Goal: Task Accomplishment & Management: Complete application form

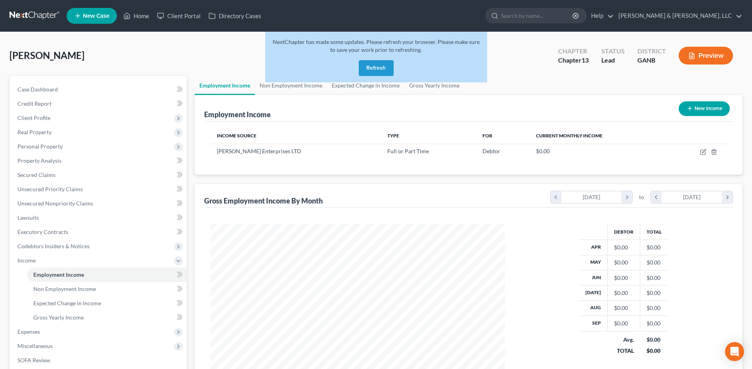
scroll to position [147, 310]
click at [381, 72] on button "Refresh" at bounding box center [376, 68] width 35 height 16
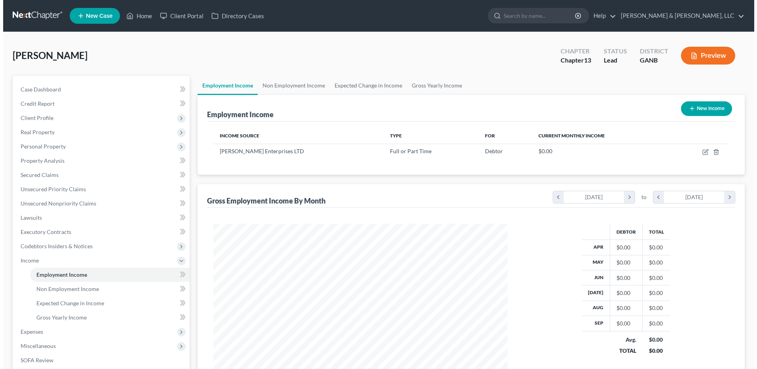
scroll to position [147, 310]
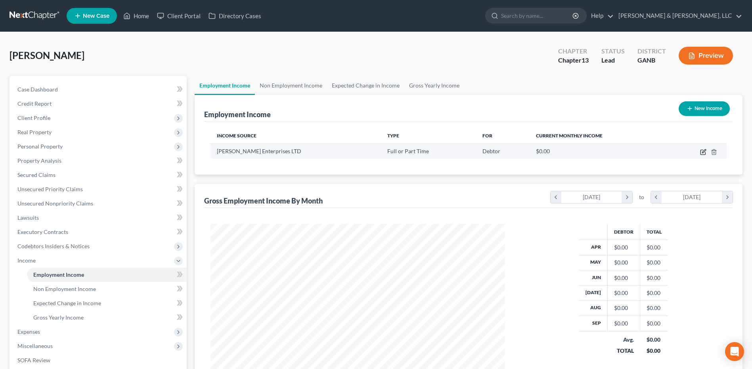
click at [700, 154] on icon "button" at bounding box center [702, 152] width 5 height 5
select select "0"
select select "45"
select select "1"
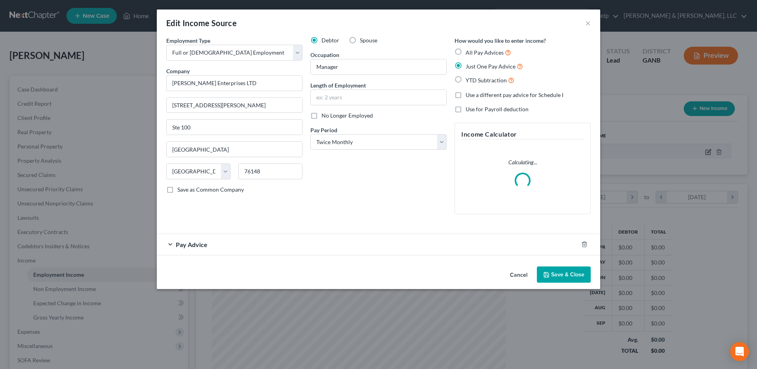
scroll to position [148, 313]
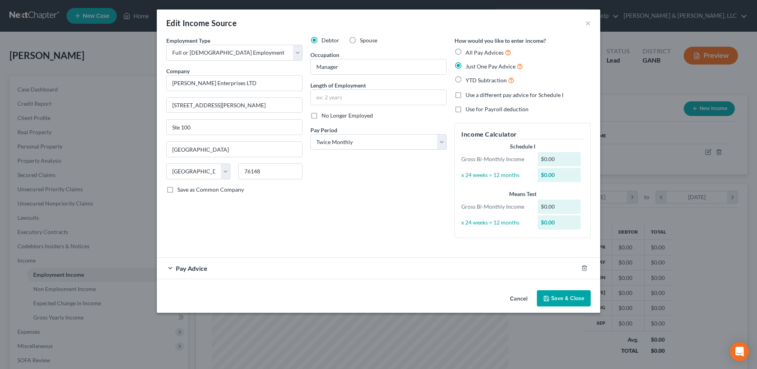
click at [263, 266] on div "Pay Advice" at bounding box center [368, 268] width 422 height 21
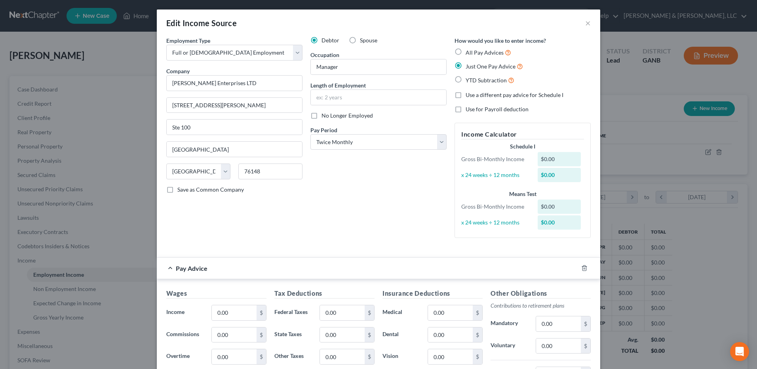
click at [336, 203] on div "Debtor Spouse Occupation Manager Length of Employment No Longer Employed Pay Pe…" at bounding box center [379, 140] width 144 height 208
click at [240, 313] on input "0.00" at bounding box center [234, 312] width 45 height 15
type input "4,042"
click at [347, 230] on div "Debtor Spouse Occupation Manager Length of Employment No Longer Employed Pay Pe…" at bounding box center [379, 140] width 144 height 208
click at [339, 312] on input "0.00" at bounding box center [342, 312] width 45 height 15
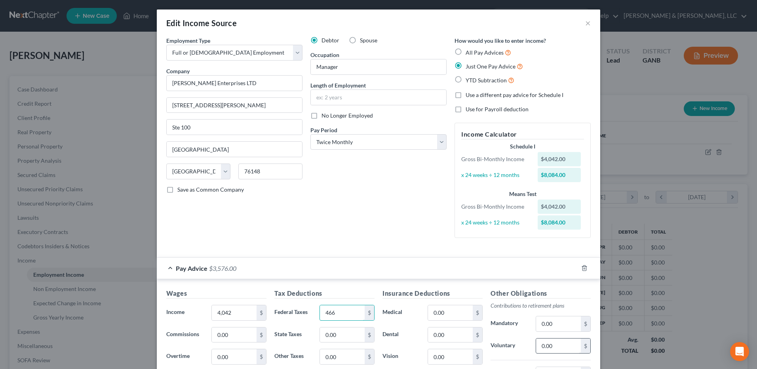
type input "466"
click at [547, 346] on input "0.00" at bounding box center [558, 346] width 45 height 15
type input "81"
click at [405, 226] on div "Debtor Spouse Occupation Manager Length of Employment No Longer Employed Pay Pe…" at bounding box center [379, 140] width 144 height 208
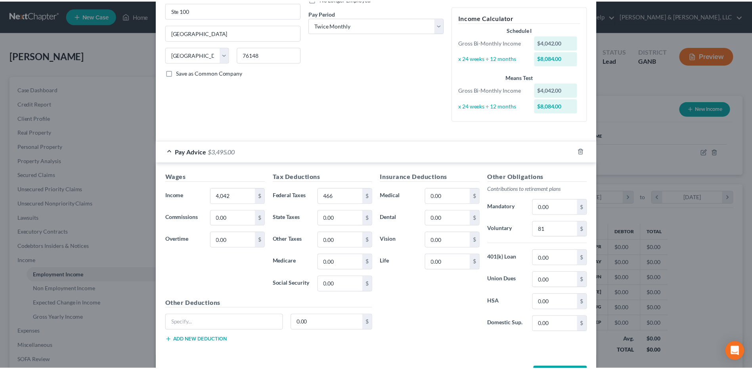
scroll to position [147, 0]
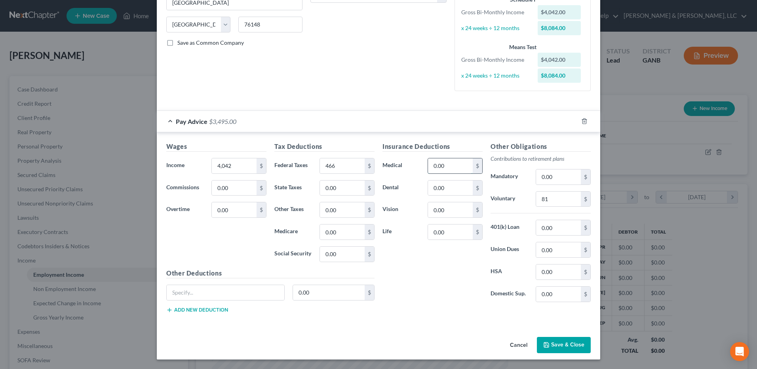
click at [454, 171] on input "0.00" at bounding box center [450, 165] width 45 height 15
type input "72"
click at [563, 347] on button "Save & Close" at bounding box center [564, 345] width 54 height 17
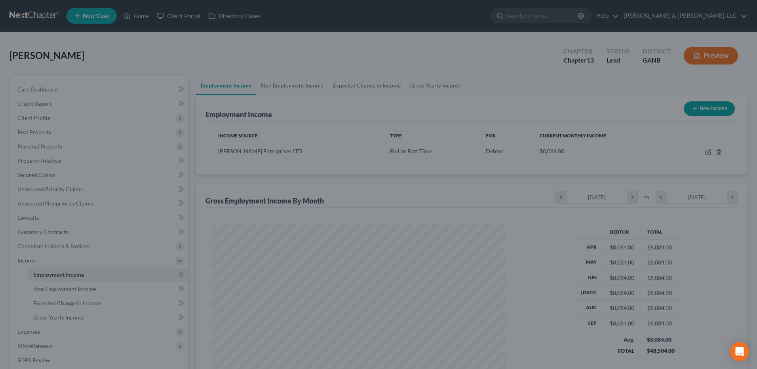
scroll to position [396005, 395842]
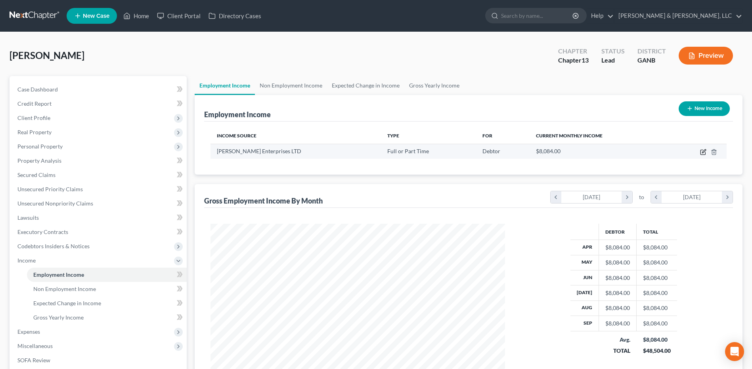
click at [702, 153] on icon "button" at bounding box center [704, 151] width 4 height 4
select select "0"
select select "45"
select select "1"
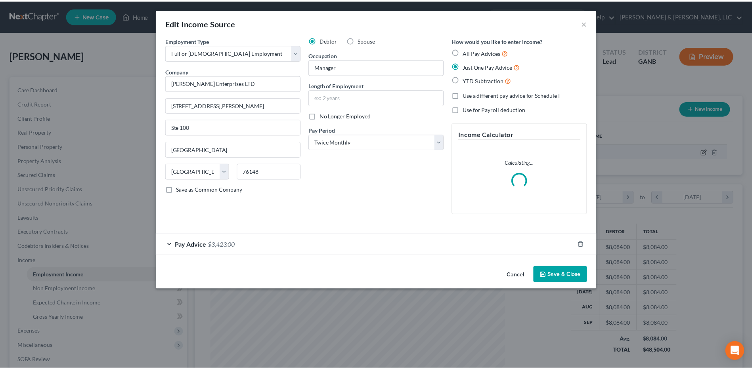
scroll to position [148, 313]
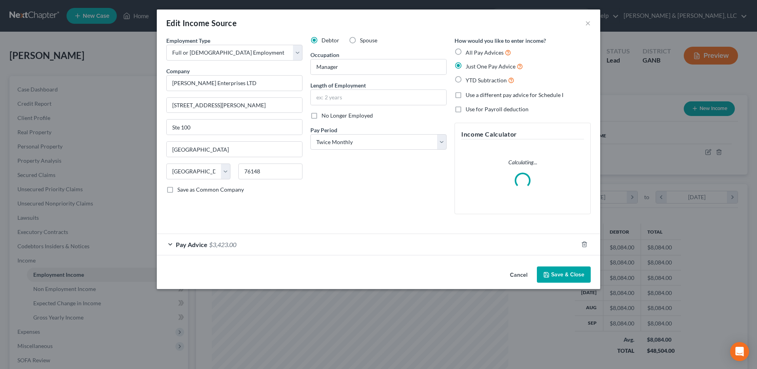
click at [360, 43] on label "Spouse" at bounding box center [368, 40] width 17 height 8
click at [363, 42] on input "Spouse" at bounding box center [365, 38] width 5 height 5
radio input "true"
click at [586, 25] on button "×" at bounding box center [589, 23] width 6 height 10
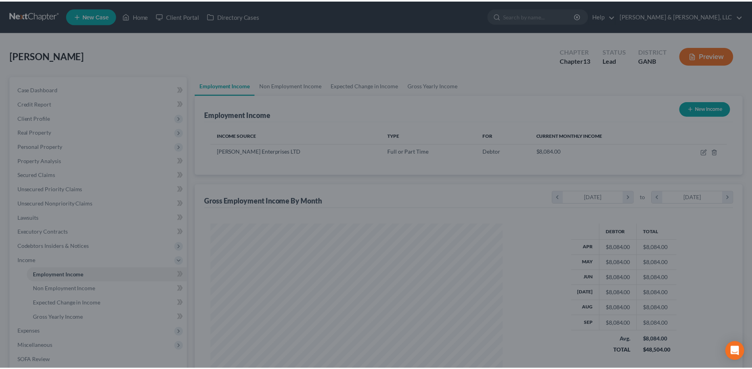
scroll to position [396005, 395842]
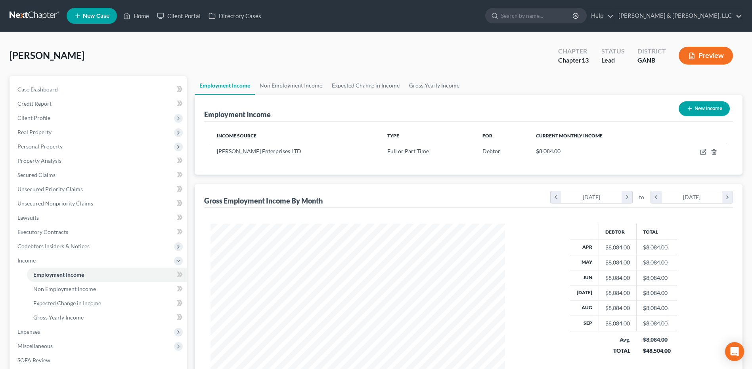
click at [686, 106] on icon "button" at bounding box center [689, 108] width 6 height 6
select select "0"
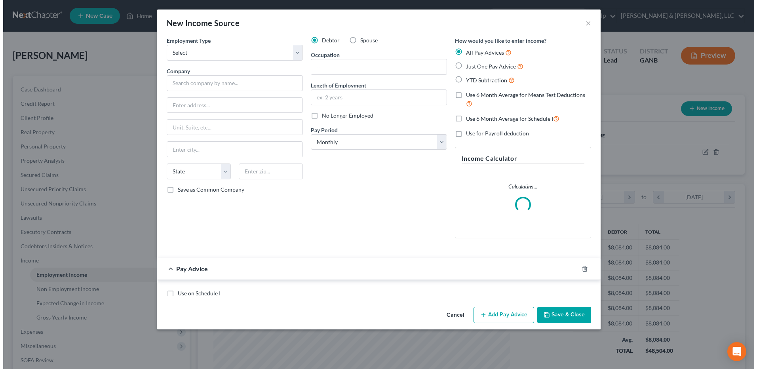
scroll to position [148, 313]
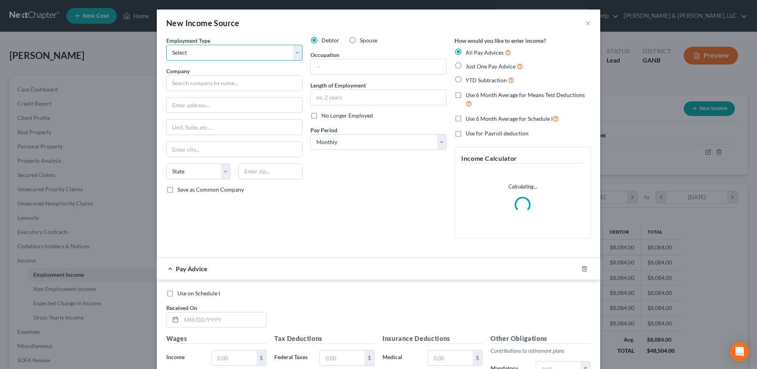
click at [277, 57] on select "Select Full or [DEMOGRAPHIC_DATA] Employment Self Employment" at bounding box center [234, 53] width 136 height 16
select select "0"
click at [166, 45] on select "Select Full or [DEMOGRAPHIC_DATA] Employment Self Employment" at bounding box center [234, 53] width 136 height 16
click at [360, 41] on label "Spouse" at bounding box center [368, 40] width 17 height 8
click at [363, 41] on input "Spouse" at bounding box center [365, 38] width 5 height 5
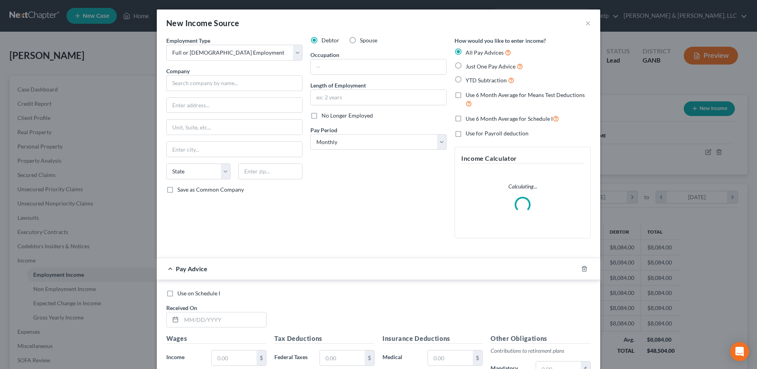
radio input "true"
click at [243, 84] on input "text" at bounding box center [234, 83] width 136 height 16
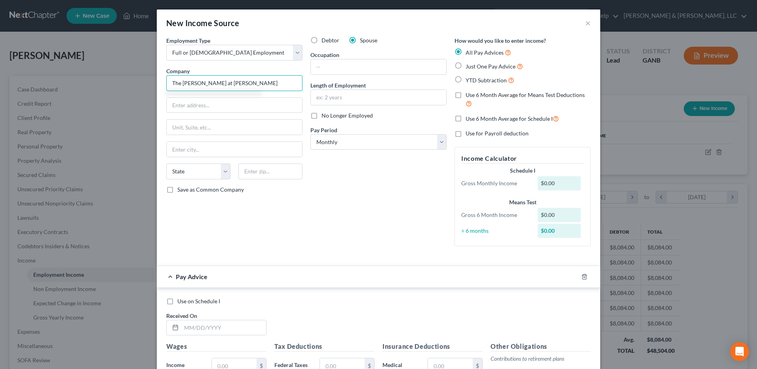
drag, startPoint x: 244, startPoint y: 84, endPoint x: 142, endPoint y: 91, distance: 102.0
click at [142, 91] on div "New Income Source × Employment Type * Select Full or [DEMOGRAPHIC_DATA] Employm…" at bounding box center [378, 184] width 757 height 369
click at [253, 84] on input "The [PERSON_NAME] at [PERSON_NAME]" at bounding box center [234, 83] width 136 height 16
type input "The [PERSON_NAME] at [PERSON_NAME][GEOGRAPHIC_DATA]"
paste input "[STREET_ADDRESS]"
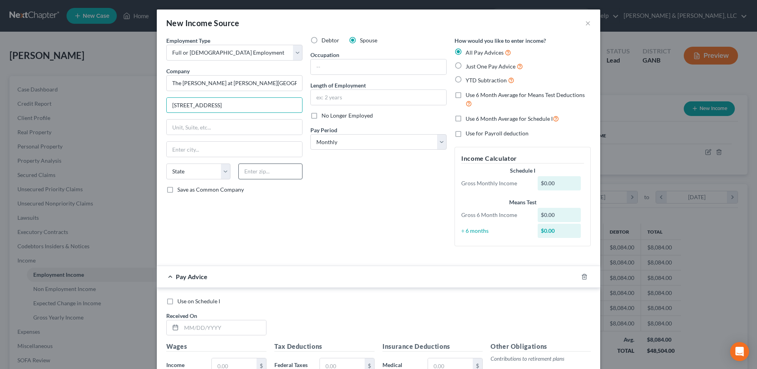
type input "[STREET_ADDRESS]"
click at [281, 174] on input "text" at bounding box center [270, 172] width 64 height 16
type input "30165"
type input "[GEOGRAPHIC_DATA]"
select select "10"
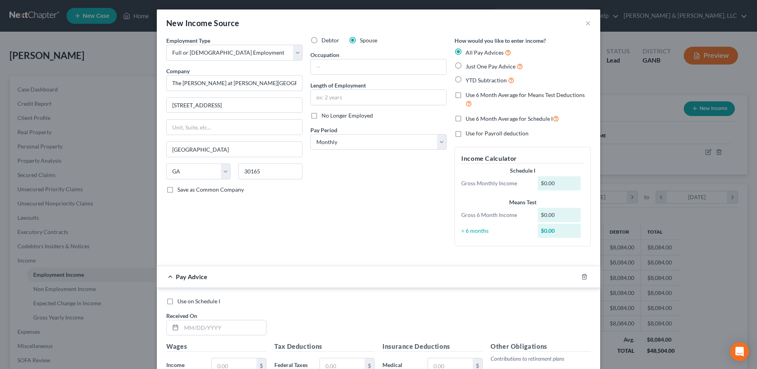
click at [372, 229] on div "Debtor Spouse Occupation Length of Employment No Longer Employed Pay Period * S…" at bounding box center [379, 144] width 144 height 216
click at [349, 103] on input "text" at bounding box center [378, 97] width 135 height 15
type input "6 months"
click at [353, 67] on input "text" at bounding box center [378, 66] width 135 height 15
type input "Caregiver"
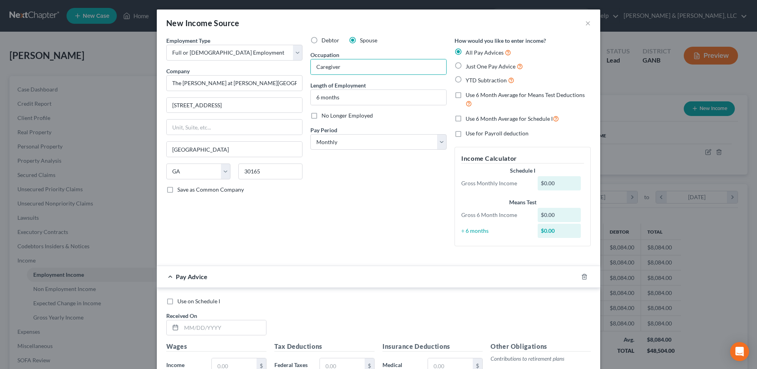
click at [336, 218] on div "Debtor Spouse Occupation Caregiver Length of Employment 6 months No Longer Empl…" at bounding box center [379, 144] width 144 height 216
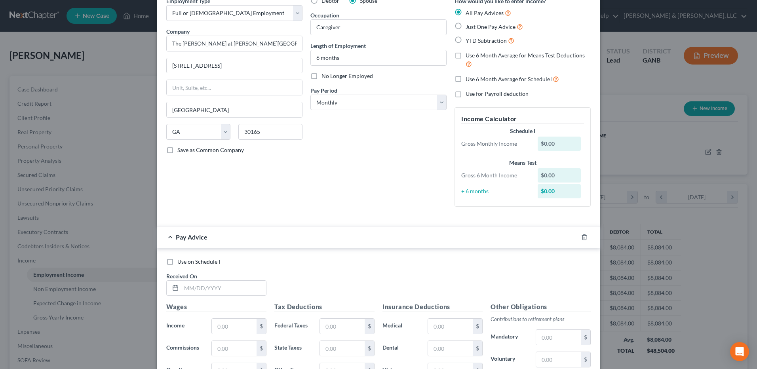
scroll to position [0, 0]
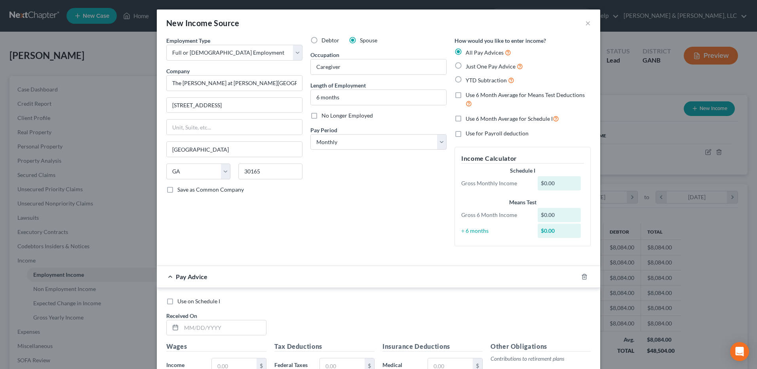
click at [497, 69] on span "Just One Pay Advice" at bounding box center [491, 66] width 50 height 7
click at [474, 67] on input "Just One Pay Advice" at bounding box center [471, 64] width 5 height 5
radio input "true"
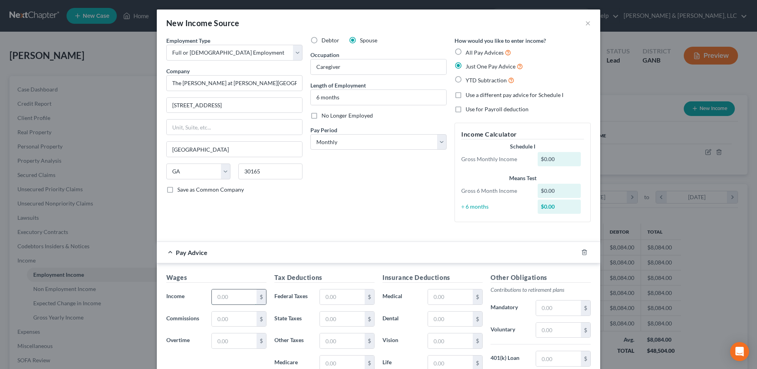
click at [234, 297] on input "text" at bounding box center [234, 297] width 45 height 15
type input "2,250"
click at [339, 294] on input "text" at bounding box center [342, 297] width 45 height 15
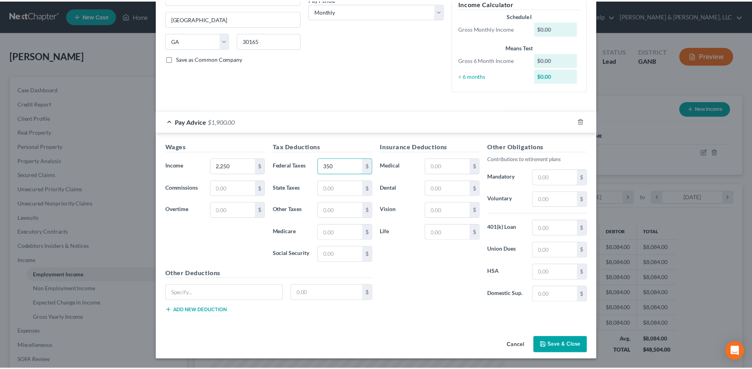
scroll to position [115, 0]
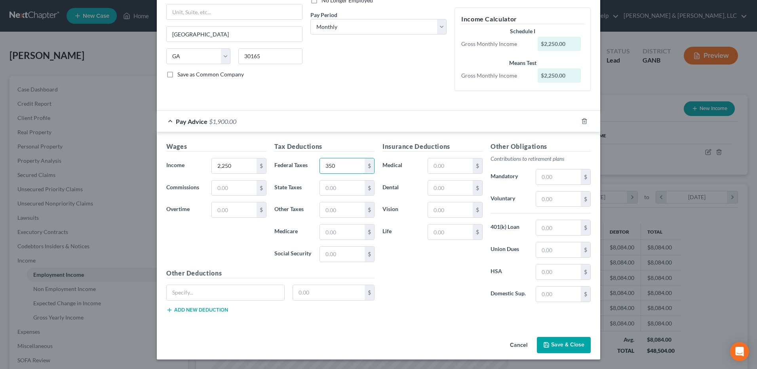
type input "350"
click at [562, 344] on button "Save & Close" at bounding box center [564, 345] width 54 height 17
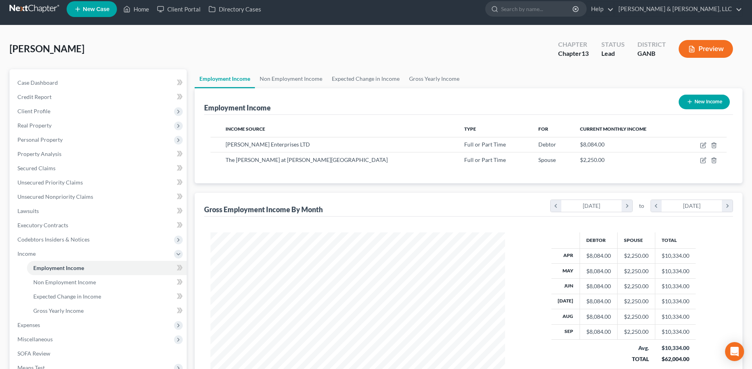
scroll to position [0, 0]
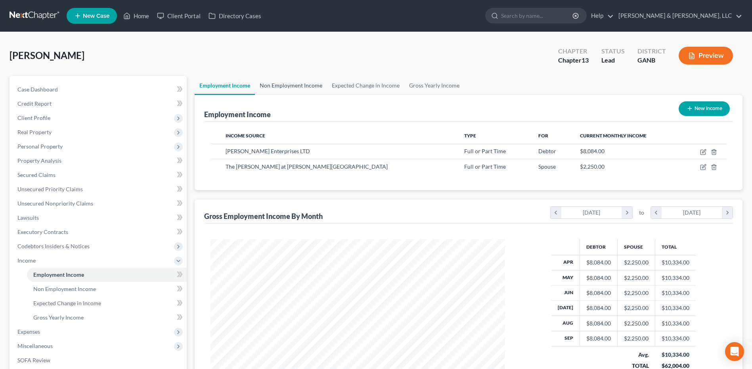
click at [311, 87] on link "Non Employment Income" at bounding box center [291, 85] width 72 height 19
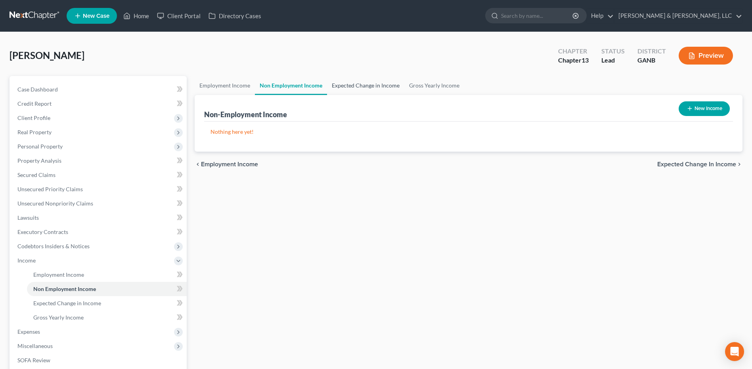
click at [355, 90] on link "Expected Change in Income" at bounding box center [365, 85] width 77 height 19
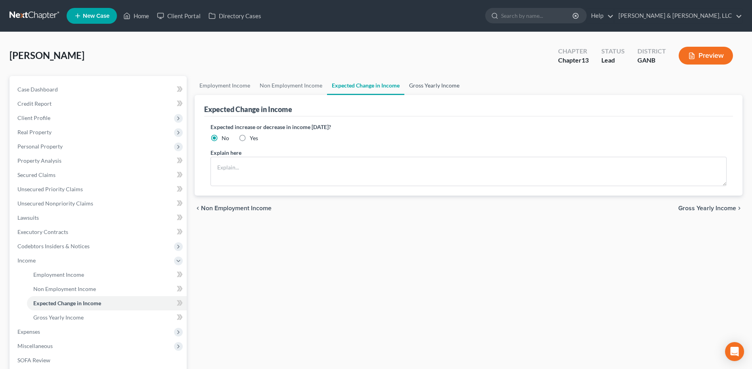
click at [414, 86] on link "Gross Yearly Income" at bounding box center [434, 85] width 60 height 19
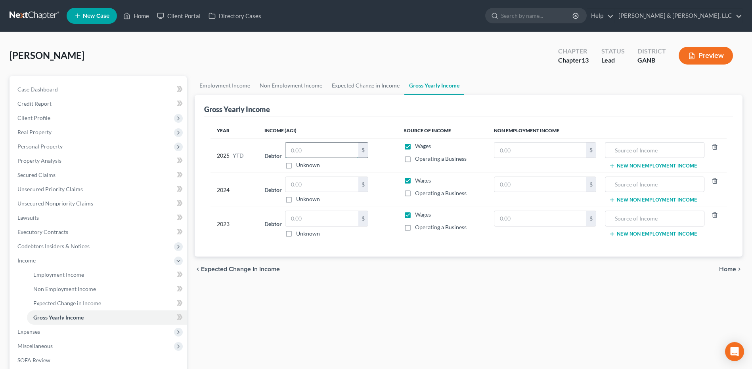
click at [298, 145] on input "text" at bounding box center [321, 150] width 73 height 15
type input "55,625"
click at [341, 180] on input "text" at bounding box center [321, 184] width 73 height 15
type input "147,891"
click at [336, 217] on input "text" at bounding box center [321, 218] width 73 height 15
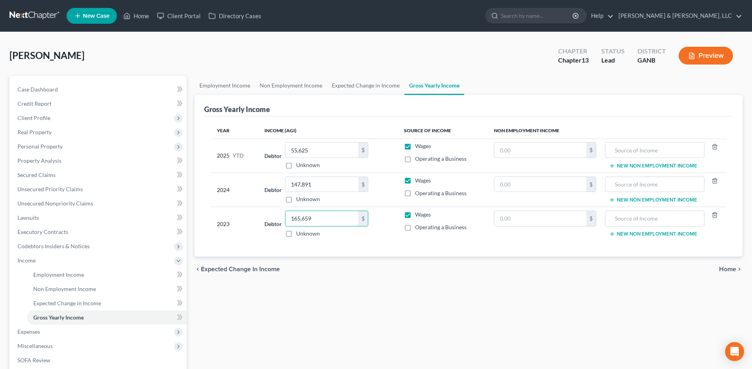
type input "165,659"
click at [730, 269] on span "Home" at bounding box center [727, 269] width 17 height 6
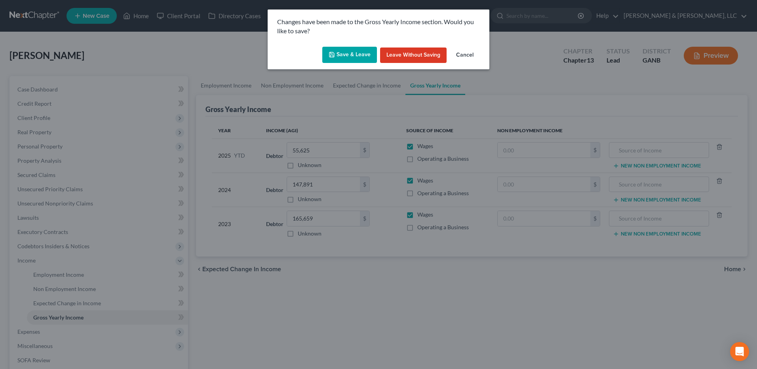
click at [361, 57] on button "Save & Leave" at bounding box center [349, 55] width 55 height 17
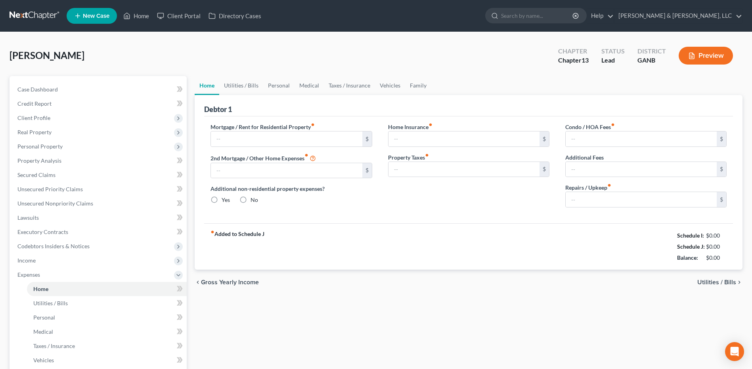
type input "0.00"
radio input "true"
type input "0.00"
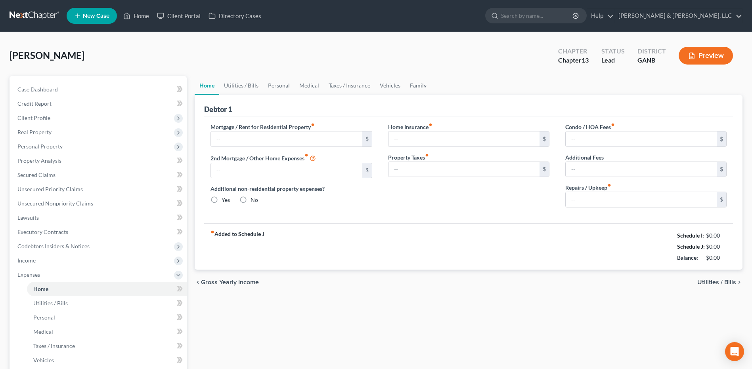
type input "0.00"
click at [301, 132] on input "text" at bounding box center [286, 139] width 151 height 15
click at [283, 172] on input "0.00" at bounding box center [286, 170] width 151 height 15
click at [246, 328] on div "Home Utilities / Bills Personal Medical Taxes / Insurance Vehicles Family Debto…" at bounding box center [468, 290] width 555 height 429
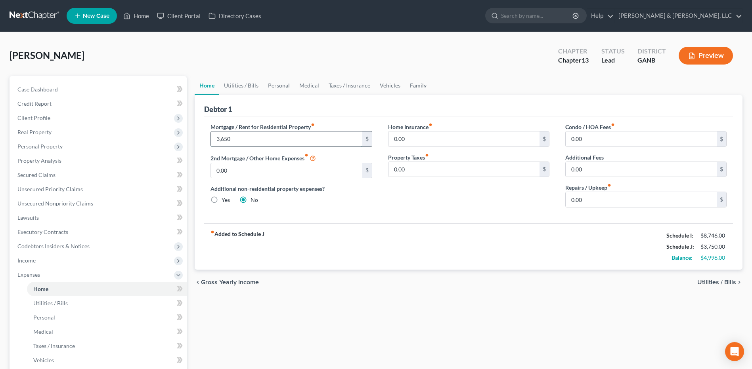
click at [246, 137] on input "3,650" at bounding box center [286, 139] width 151 height 15
type input "2,890"
click at [252, 165] on input "0.00" at bounding box center [286, 170] width 151 height 15
click at [423, 301] on div "Home Utilities / Bills Personal Medical Taxes / Insurance Vehicles Family Debto…" at bounding box center [468, 290] width 555 height 429
click at [288, 173] on input "760" at bounding box center [286, 170] width 151 height 15
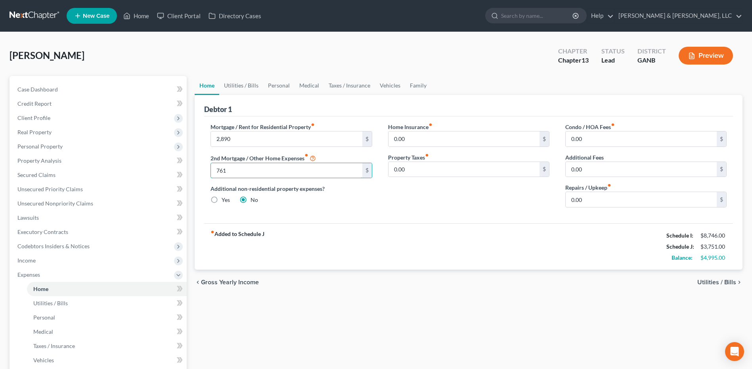
type input "761"
click at [478, 315] on div "Home Utilities / Bills Personal Medical Taxes / Insurance Vehicles Family Debto…" at bounding box center [468, 290] width 555 height 429
click at [591, 203] on input "0.00" at bounding box center [640, 199] width 151 height 15
type input "100"
click at [516, 301] on div "Home Utilities / Bills Personal Medical Taxes / Insurance Vehicles Family Debto…" at bounding box center [468, 290] width 555 height 429
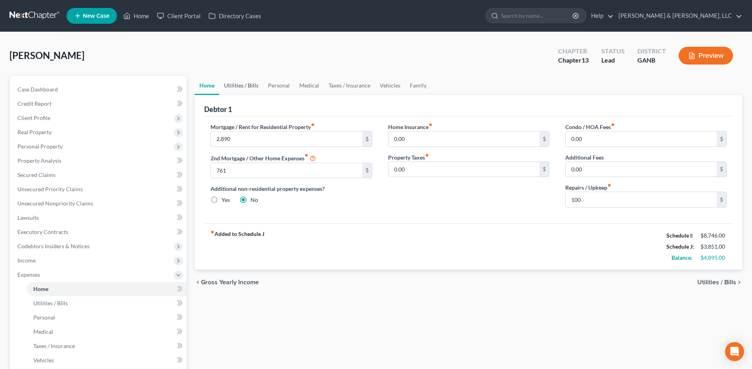
click at [253, 93] on link "Utilities / Bills" at bounding box center [241, 85] width 44 height 19
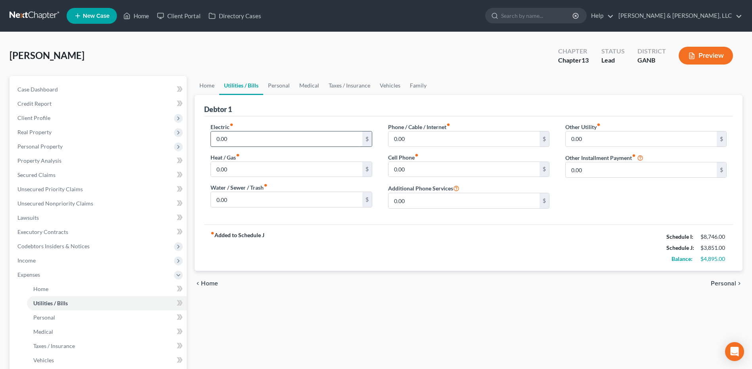
click at [248, 132] on input "0.00" at bounding box center [286, 139] width 151 height 15
type input "280"
click at [253, 199] on input "0.00" at bounding box center [286, 199] width 151 height 15
type input "75"
click at [355, 324] on div "Home Utilities / Bills Personal Medical Taxes / Insurance Vehicles Family Debto…" at bounding box center [468, 290] width 555 height 429
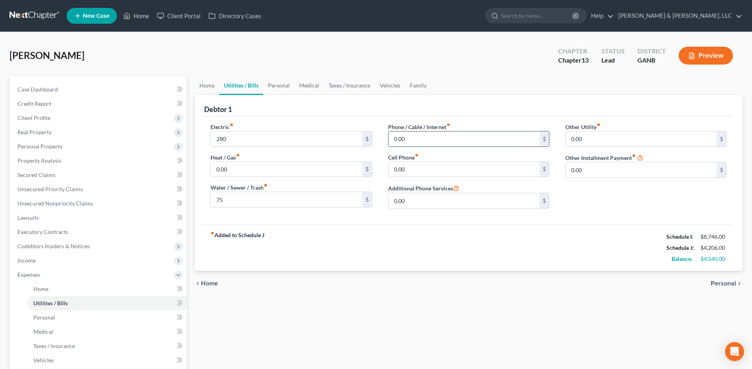
click at [417, 140] on input "0.00" at bounding box center [463, 139] width 151 height 15
type input "335"
click at [472, 297] on div "Home Utilities / Bills Personal Medical Taxes / Insurance Vehicles Family Debto…" at bounding box center [468, 290] width 555 height 429
click at [723, 282] on span "Personal" at bounding box center [722, 283] width 25 height 6
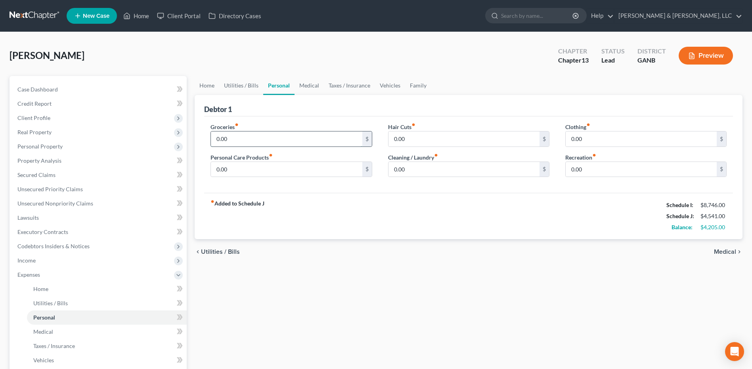
click at [245, 143] on input "0.00" at bounding box center [286, 139] width 151 height 15
type input "1,500"
click at [388, 316] on div "Home Utilities / Bills Personal Medical Taxes / Insurance Vehicles Family Debto…" at bounding box center [468, 290] width 555 height 429
click at [271, 165] on input "0.00" at bounding box center [286, 169] width 151 height 15
type input "200"
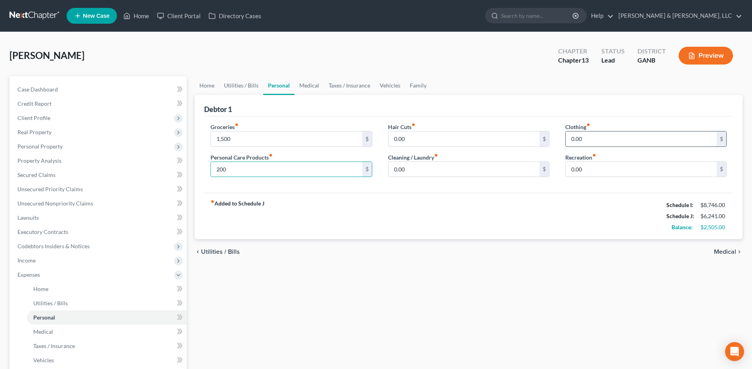
click at [595, 143] on input "0.00" at bounding box center [640, 139] width 151 height 15
type input "200"
click at [546, 292] on div "Home Utilities / Bills Personal Medical Taxes / Insurance Vehicles Family Debto…" at bounding box center [468, 290] width 555 height 429
click at [313, 88] on link "Medical" at bounding box center [308, 85] width 29 height 19
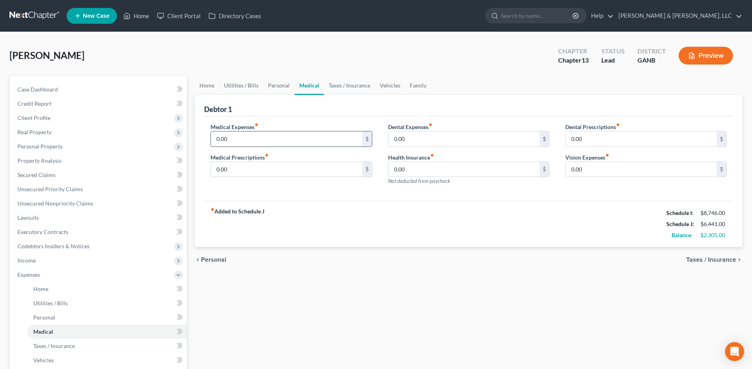
click at [253, 135] on input "0.00" at bounding box center [286, 139] width 151 height 15
type input "300"
click at [355, 278] on div "Home Utilities / Bills Personal Medical Taxes / Insurance Vehicles Family Debto…" at bounding box center [468, 290] width 555 height 429
click at [385, 87] on link "Vehicles" at bounding box center [390, 85] width 30 height 19
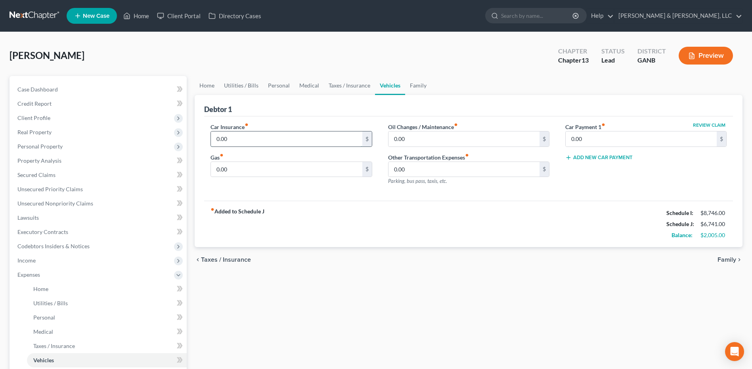
click at [292, 139] on input "0.00" at bounding box center [286, 139] width 151 height 15
type input "280"
click at [408, 302] on div "Home Utilities / Bills Personal Medical Taxes / Insurance Vehicles Family Debto…" at bounding box center [468, 290] width 555 height 429
click at [538, 307] on div "Home Utilities / Bills Personal Medical Taxes / Insurance Vehicles Family Debto…" at bounding box center [468, 290] width 555 height 429
click at [296, 173] on input "0.00" at bounding box center [286, 169] width 151 height 15
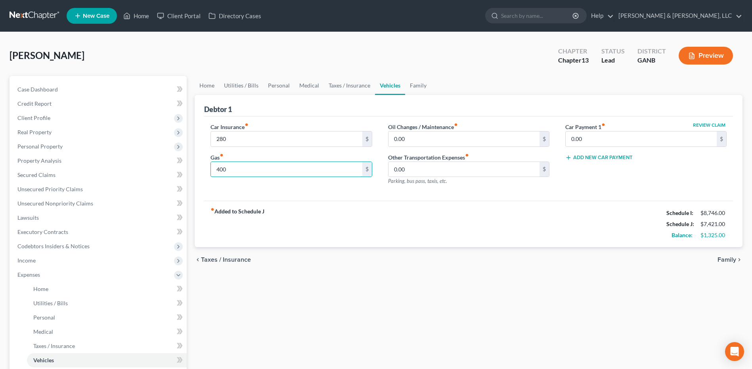
type input "400"
click at [436, 292] on div "Home Utilities / Bills Personal Medical Taxes / Insurance Vehicles Family Debto…" at bounding box center [468, 290] width 555 height 429
click at [300, 80] on link "Medical" at bounding box center [308, 85] width 29 height 19
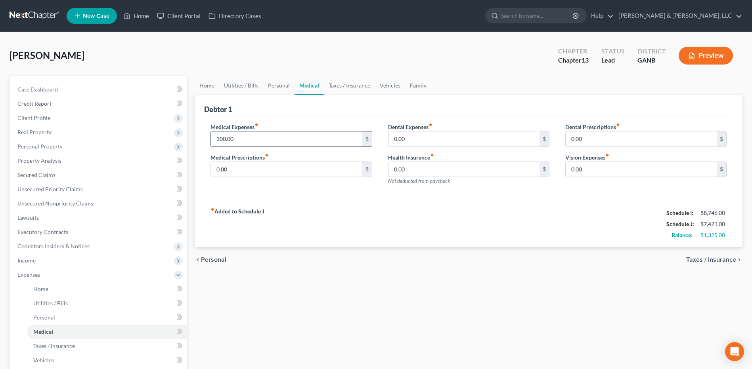
click at [268, 138] on input "300.00" at bounding box center [286, 139] width 151 height 15
click at [275, 84] on link "Personal" at bounding box center [278, 85] width 31 height 19
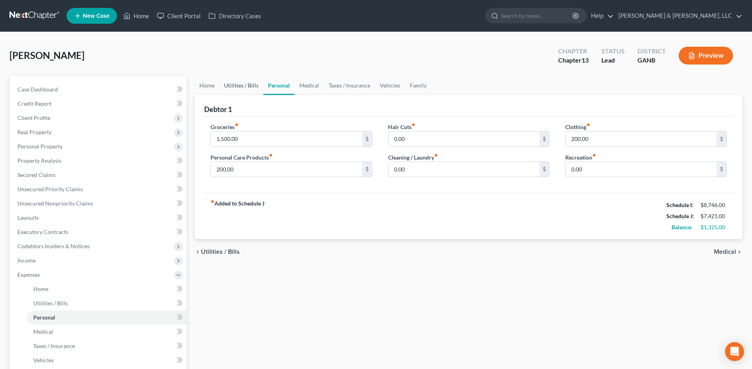
click at [244, 83] on link "Utilities / Bills" at bounding box center [241, 85] width 44 height 19
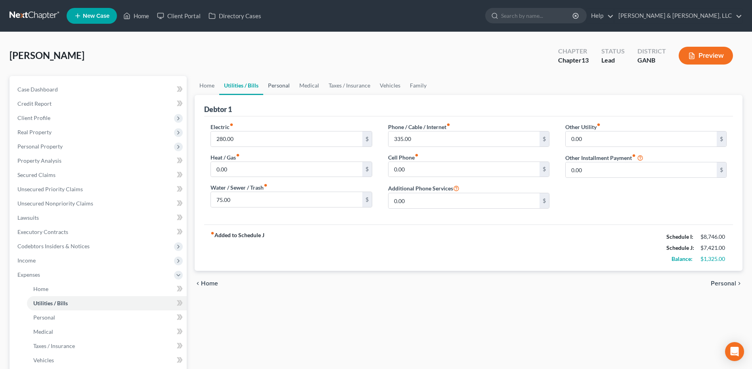
click at [269, 89] on link "Personal" at bounding box center [278, 85] width 31 height 19
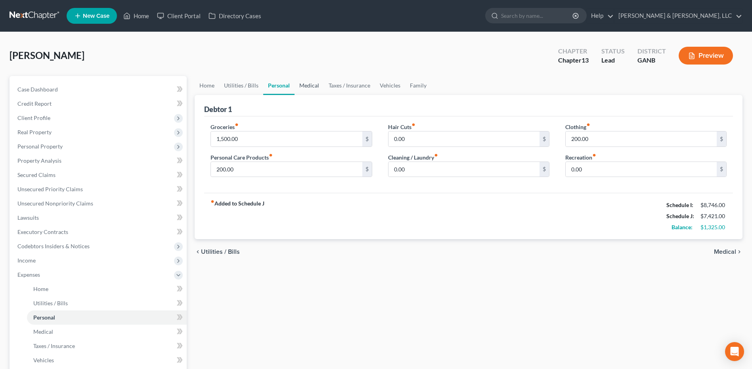
click at [316, 88] on link "Medical" at bounding box center [308, 85] width 29 height 19
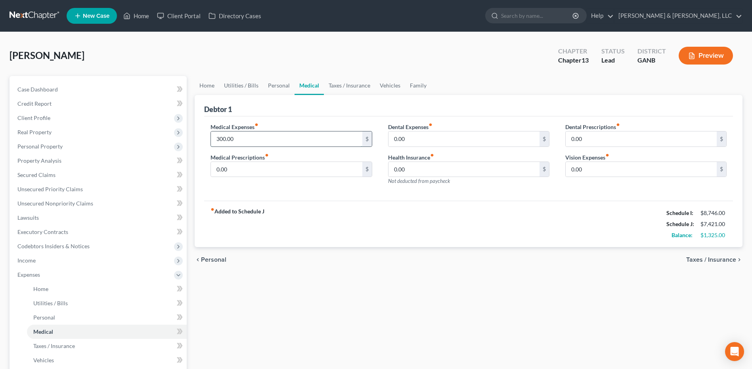
click at [286, 141] on input "300.00" at bounding box center [286, 139] width 151 height 15
click at [394, 278] on div "Home Utilities / Bills Personal Medical Taxes / Insurance Vehicles Family Debto…" at bounding box center [468, 290] width 555 height 429
click at [79, 261] on span "Income" at bounding box center [98, 261] width 175 height 14
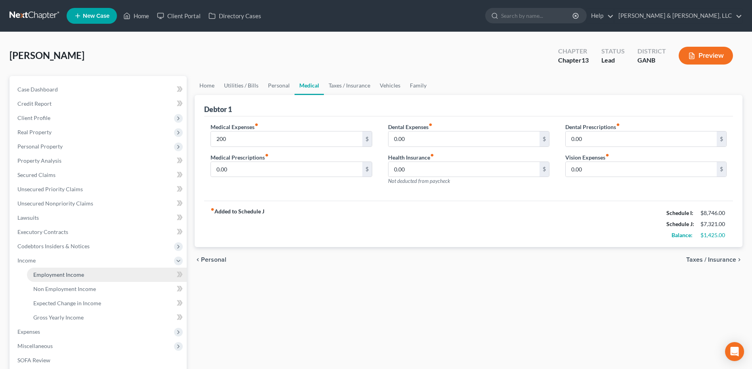
click at [70, 275] on span "Employment Income" at bounding box center [58, 274] width 51 height 7
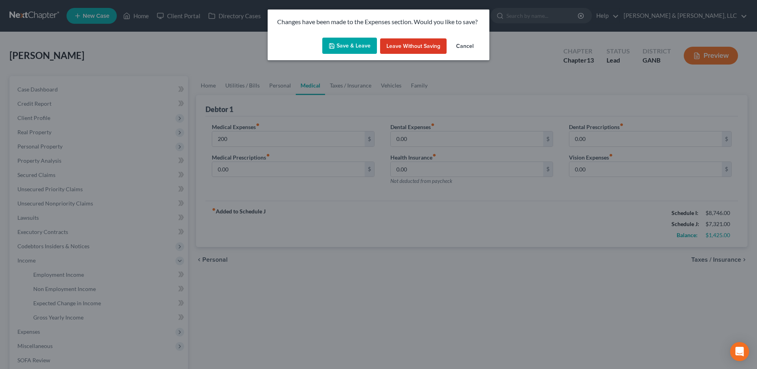
click at [351, 46] on button "Save & Leave" at bounding box center [349, 46] width 55 height 17
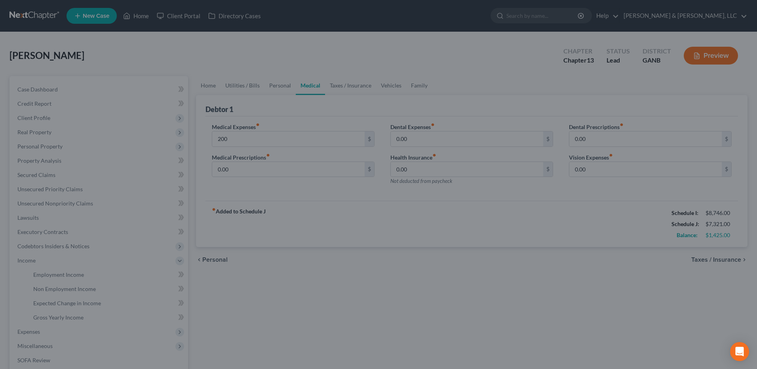
type input "200.00"
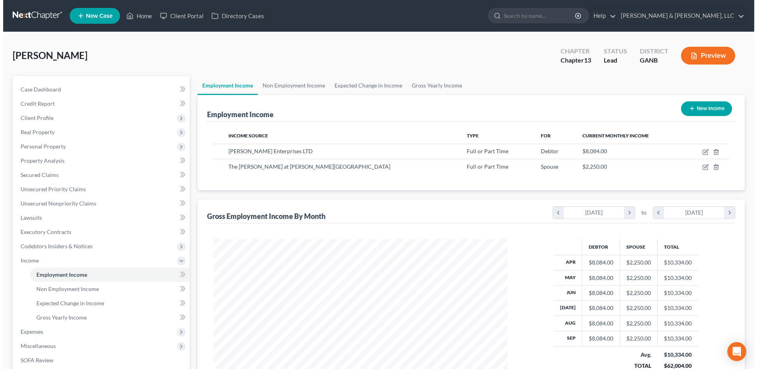
scroll to position [147, 310]
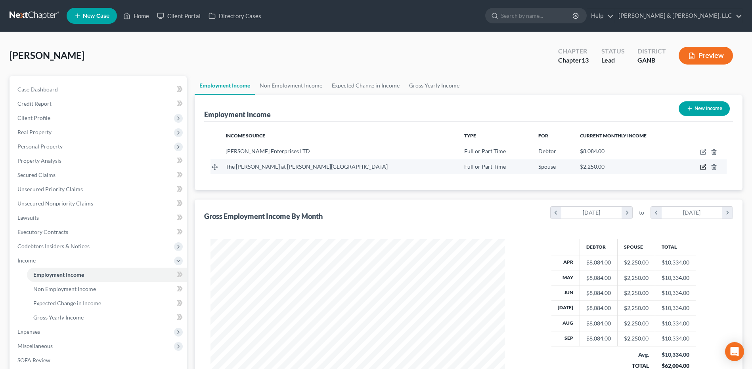
click at [701, 166] on icon "button" at bounding box center [703, 167] width 6 height 6
select select "0"
select select "10"
select select "0"
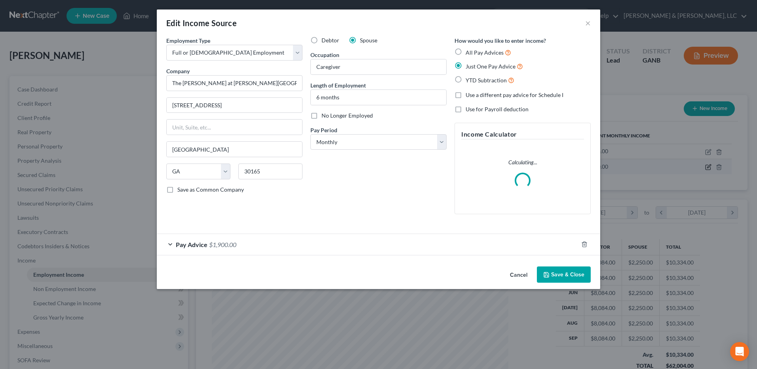
scroll to position [148, 313]
click at [263, 244] on div "Pay Advice $1,900.00" at bounding box center [368, 244] width 422 height 21
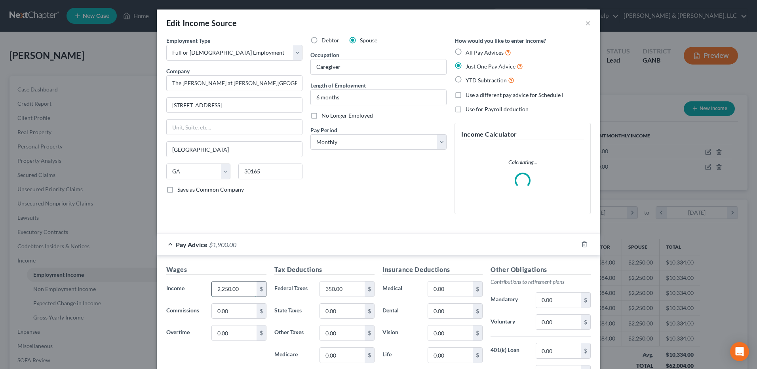
click at [239, 286] on input "2,250.00" at bounding box center [234, 289] width 45 height 15
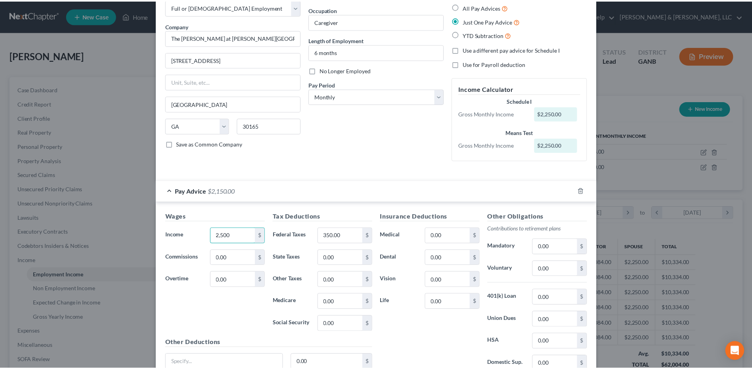
scroll to position [115, 0]
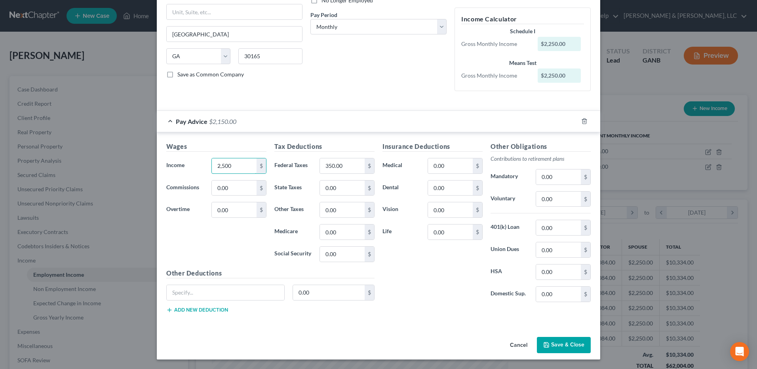
type input "2,500"
click at [560, 341] on button "Save & Close" at bounding box center [564, 345] width 54 height 17
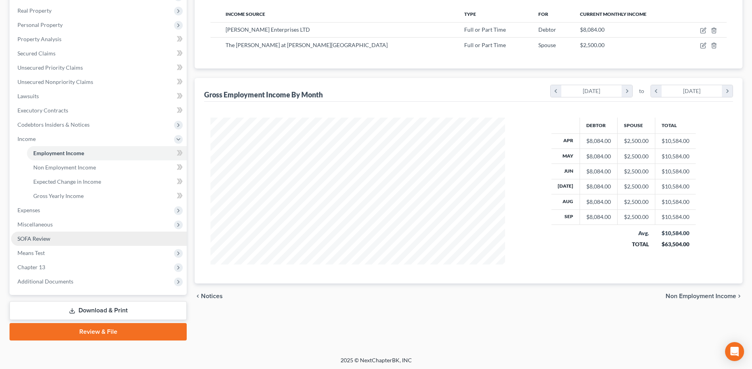
scroll to position [123, 0]
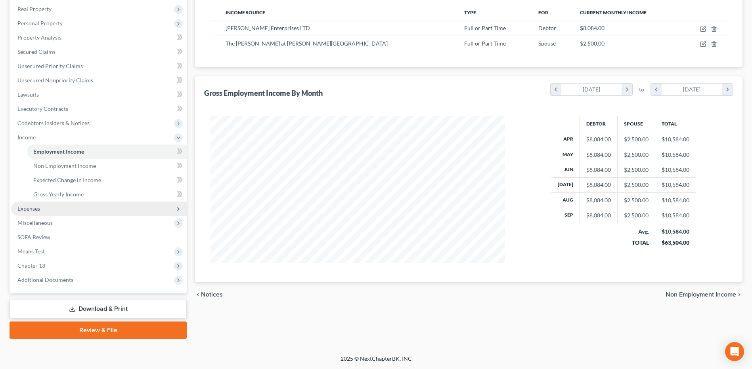
click at [63, 214] on span "Expenses" at bounding box center [98, 209] width 175 height 14
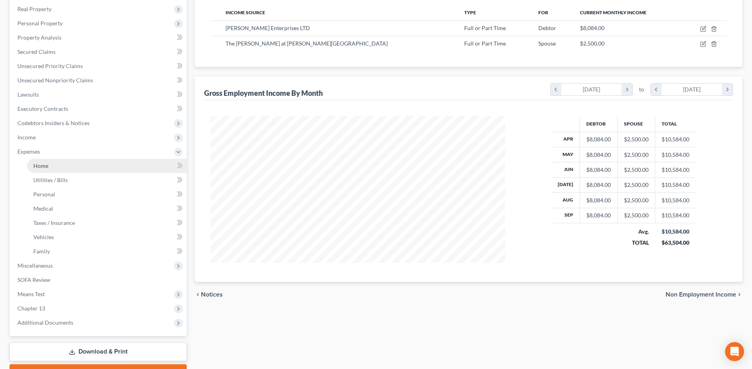
click at [66, 171] on link "Home" at bounding box center [107, 166] width 160 height 14
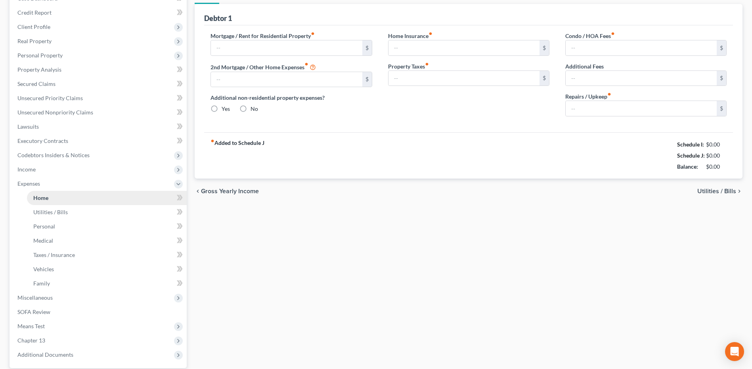
type input "2,890.00"
type input "761.00"
radio input "true"
type input "0.00"
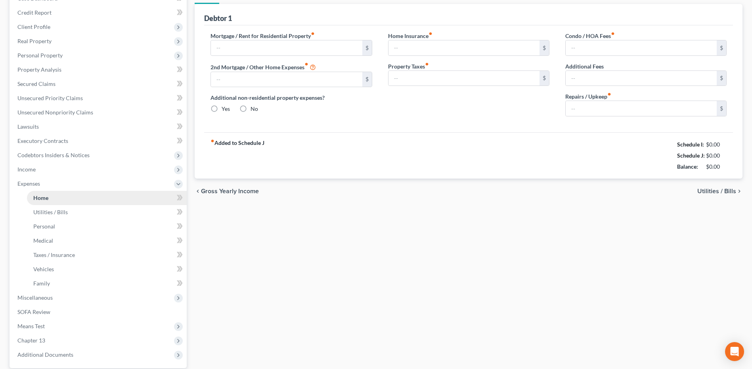
type input "0.00"
type input "100.00"
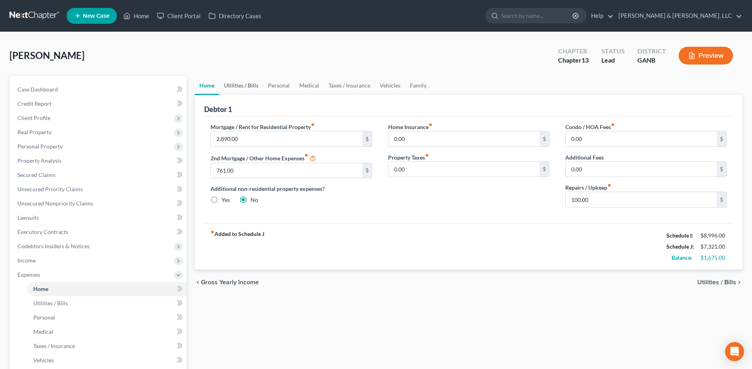
click at [231, 84] on link "Utilities / Bills" at bounding box center [241, 85] width 44 height 19
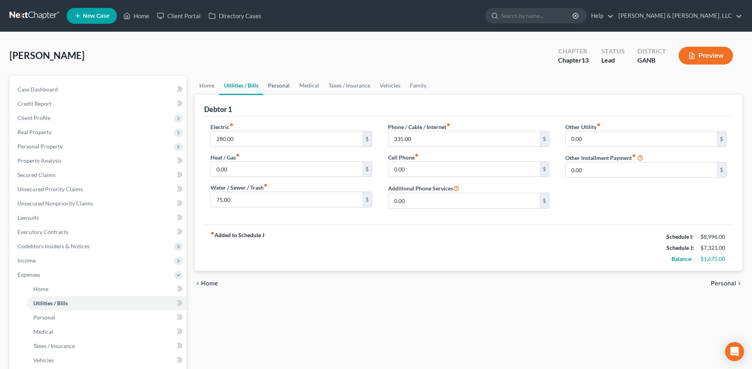
click at [271, 82] on link "Personal" at bounding box center [278, 85] width 31 height 19
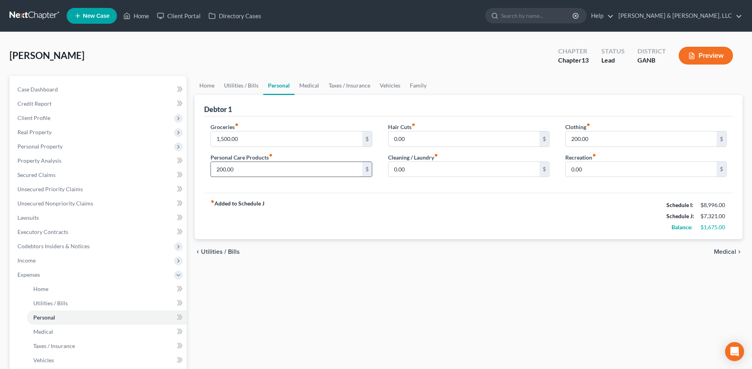
click at [264, 172] on input "200.00" at bounding box center [286, 169] width 151 height 15
type input "100"
click at [390, 264] on div "chevron_left Utilities / Bills Medical chevron_right" at bounding box center [468, 251] width 547 height 25
click at [242, 138] on input "1,500.00" at bounding box center [286, 139] width 151 height 15
click at [447, 279] on div "Home Utilities / Bills Personal Medical Taxes / Insurance Vehicles Family Debto…" at bounding box center [468, 290] width 555 height 429
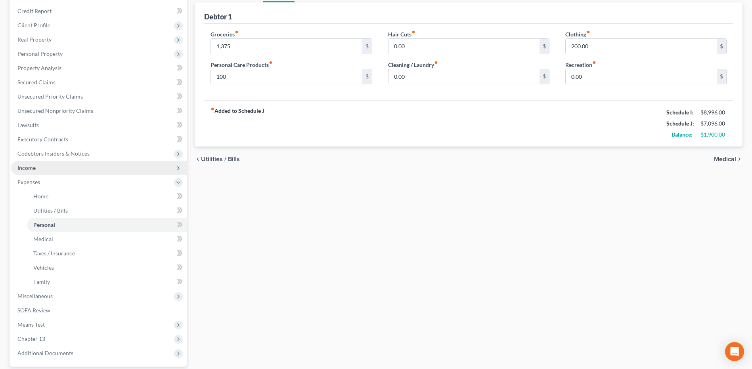
scroll to position [158, 0]
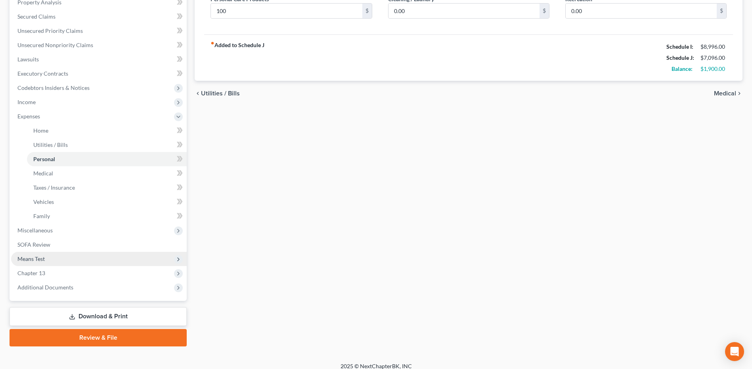
click at [88, 256] on span "Means Test" at bounding box center [98, 259] width 175 height 14
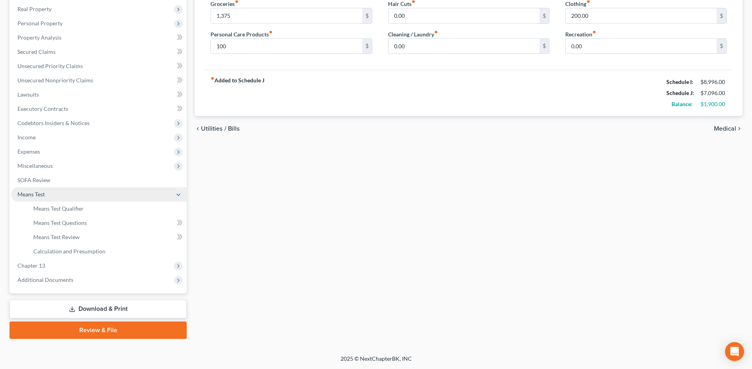
scroll to position [123, 0]
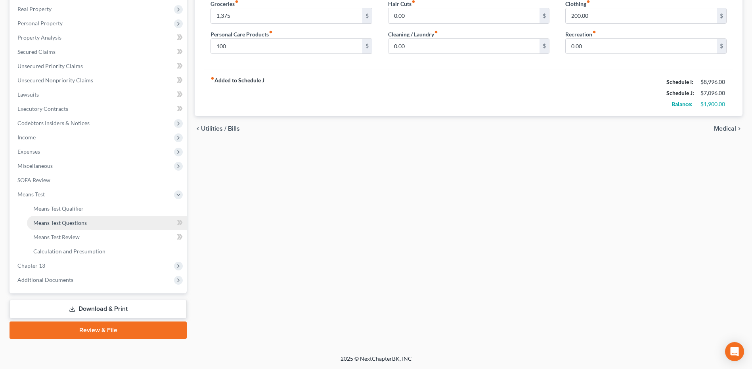
click at [82, 225] on span "Means Test Questions" at bounding box center [59, 222] width 53 height 7
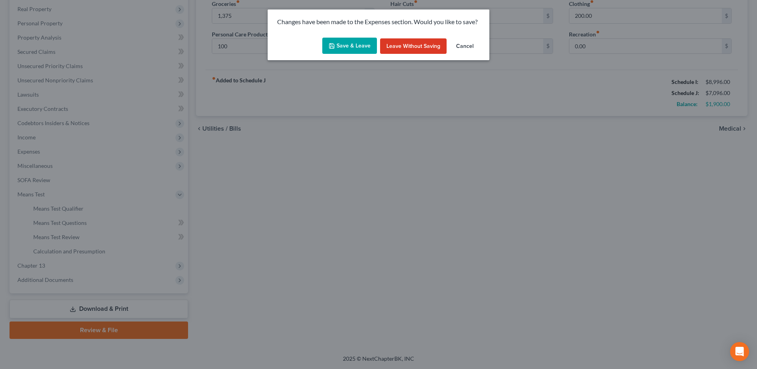
click at [347, 48] on button "Save & Leave" at bounding box center [349, 46] width 55 height 17
type input "1,375.00"
type input "100.00"
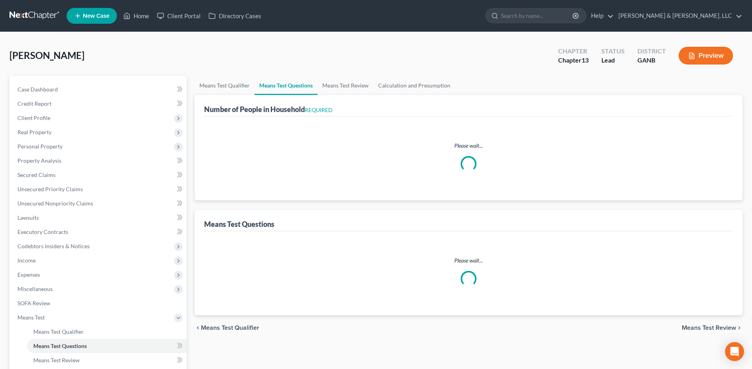
select select "1"
select select "60"
select select "0"
select select "60"
select select "0"
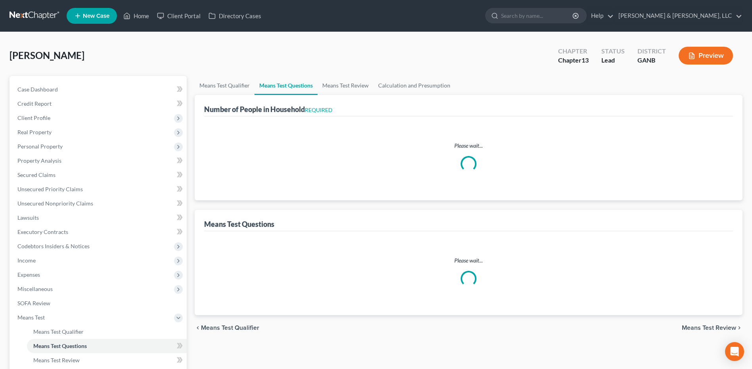
select select "60"
select select "2"
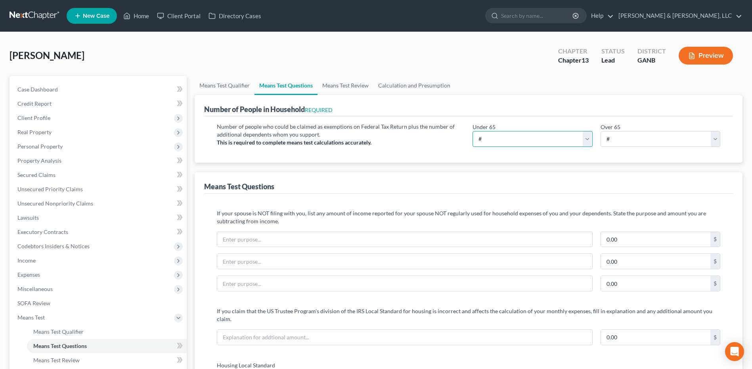
click at [526, 137] on select "# 0 1 2 3 4 5 6 7 8 9 10" at bounding box center [532, 139] width 120 height 16
select select "5"
click at [472, 131] on select "# 0 1 2 3 4 5 6 7 8 9 10" at bounding box center [532, 139] width 120 height 16
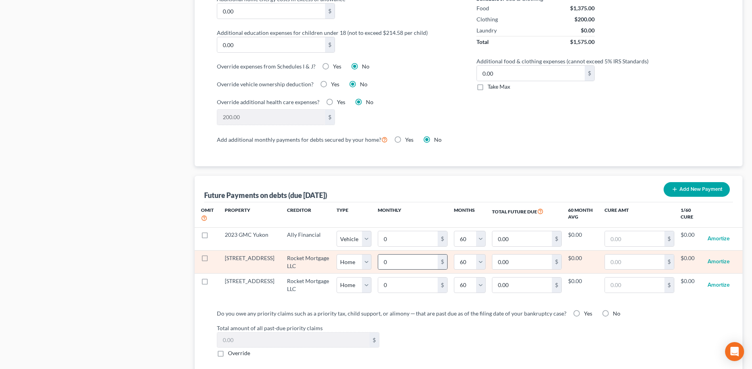
scroll to position [673, 0]
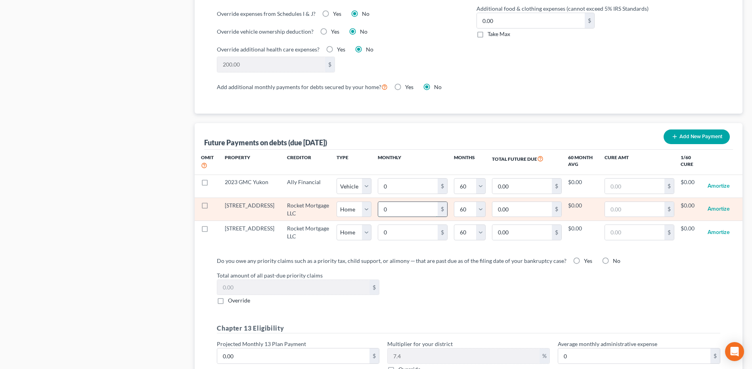
click at [418, 203] on input "0" at bounding box center [407, 209] width 59 height 15
type input "2"
type input "120.00"
type input "28"
type input "1,680.00"
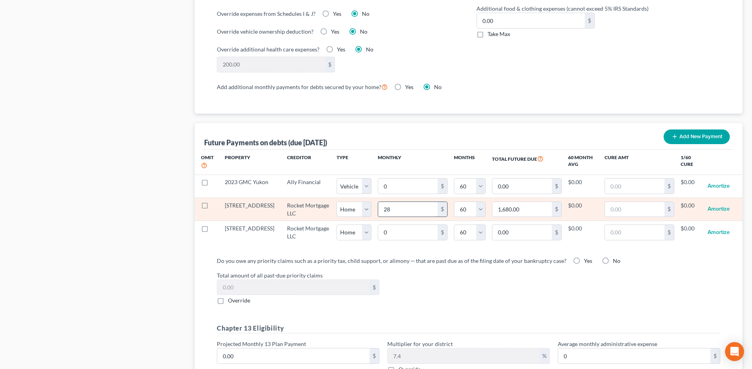
type input "289"
type input "17,340.00"
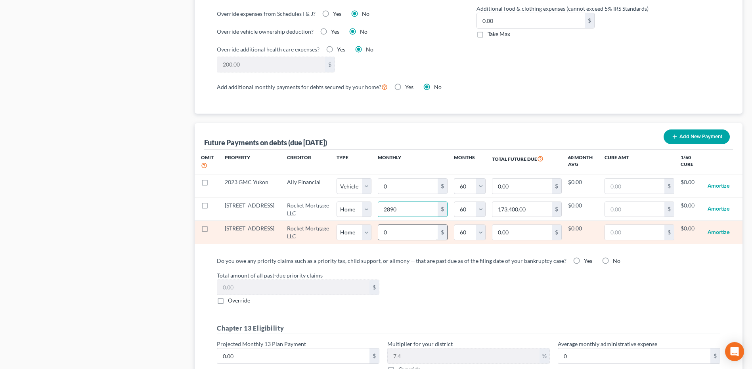
select select "0"
select select "60"
click at [421, 225] on input "0" at bounding box center [407, 232] width 59 height 15
select select "0"
select select "60"
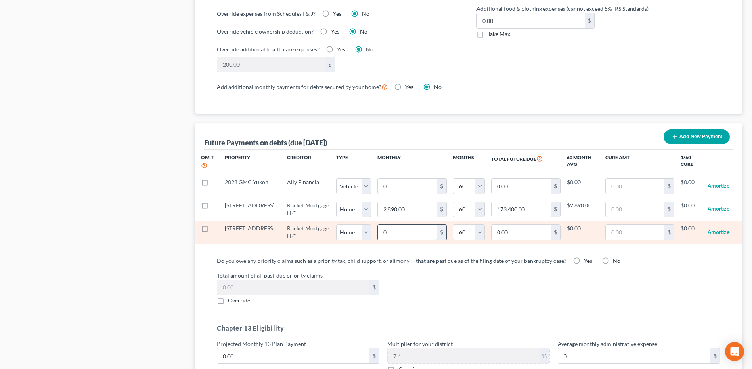
select select "0"
select select "60"
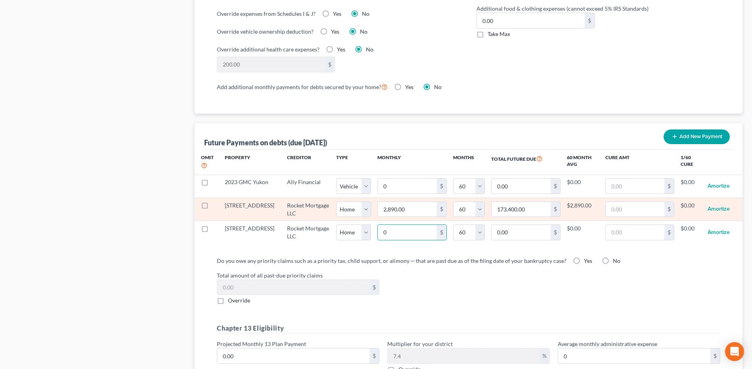
select select "0"
select select "60"
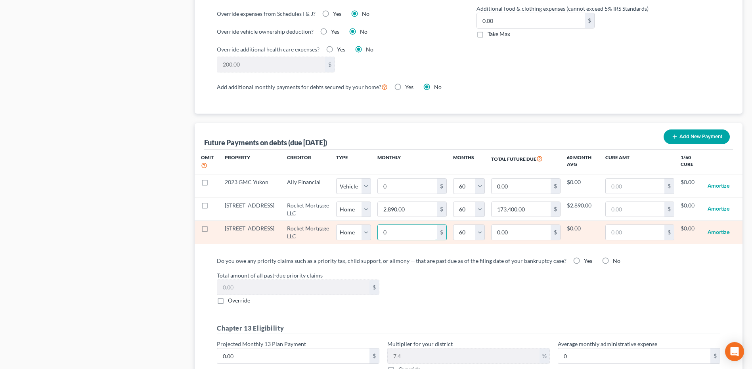
type input "7"
type input "420.00"
type input "76"
type input "4,560.00"
type input "761"
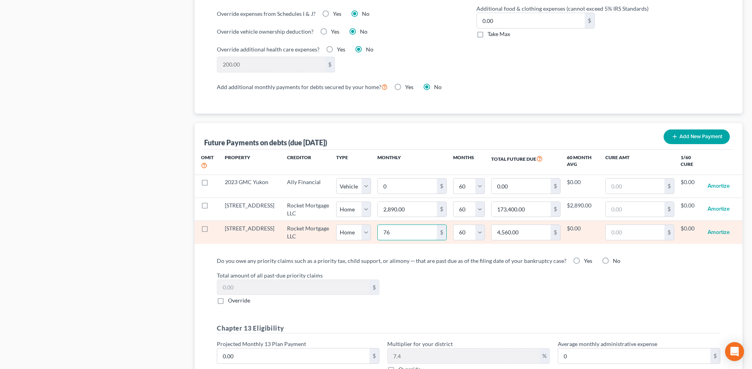
type input "45,660.00"
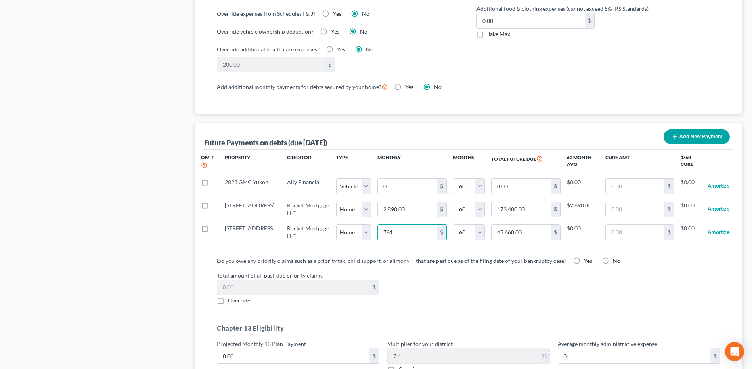
select select "0"
select select "60"
select select "0"
select select "60"
select select "0"
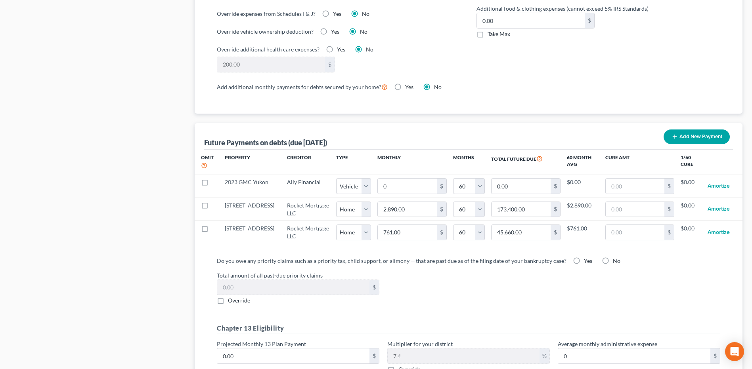
select select "60"
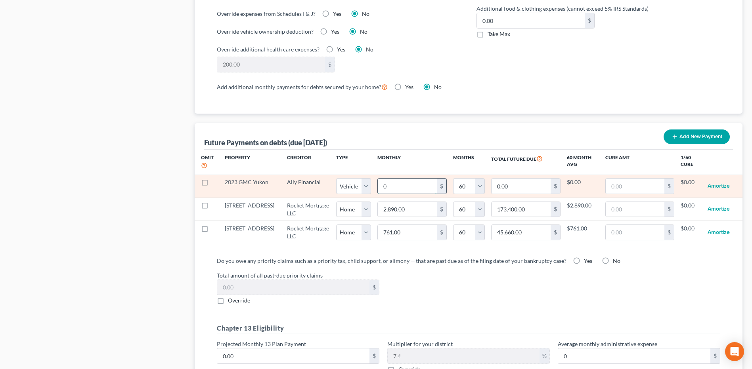
click at [408, 180] on input "0" at bounding box center [407, 186] width 59 height 15
type input "1"
type input "60.00"
type input "17"
type input "1,020.00"
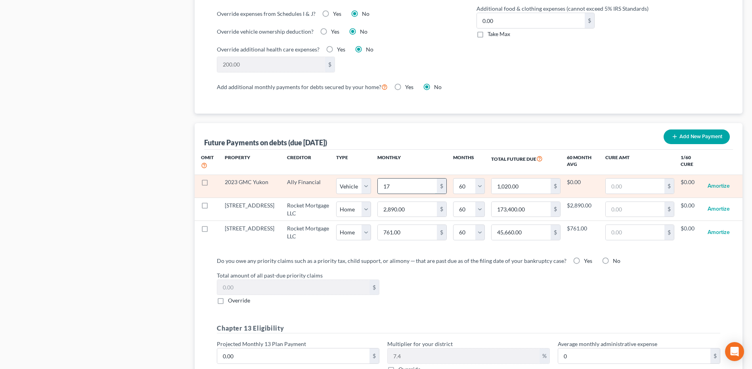
type input "178"
type input "10,680.00"
type input "1780"
type input "106,800.00"
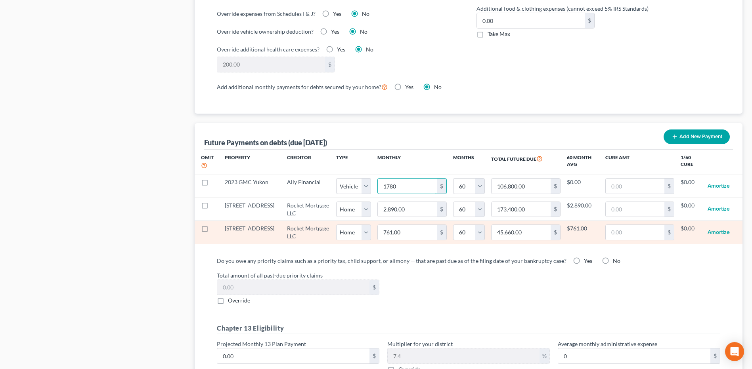
type input "1,780"
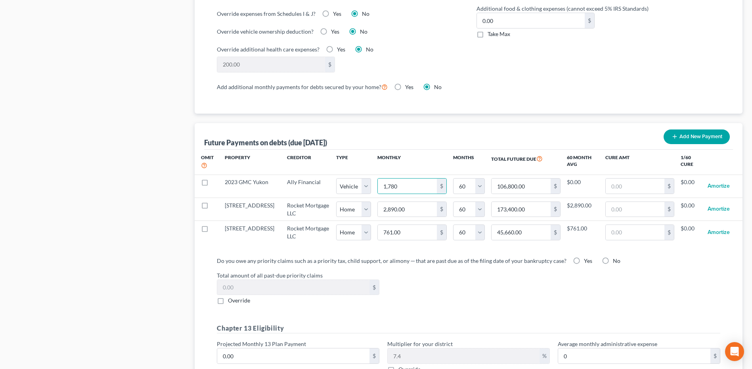
select select "1"
select select "60"
select select "1"
select select "60"
select select "1"
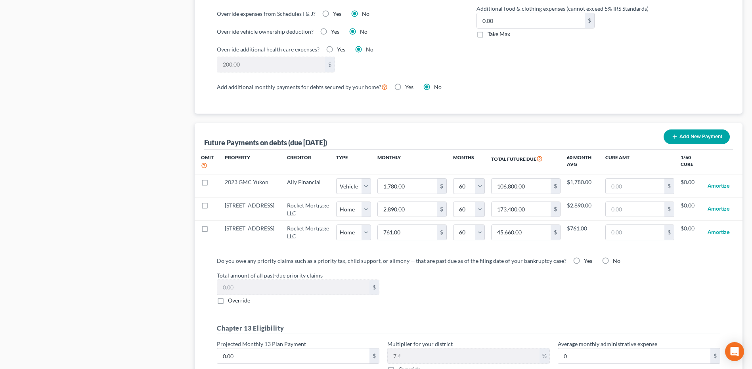
select select "60"
select select "1"
select select "60"
click at [584, 257] on label "Yes" at bounding box center [588, 261] width 8 height 8
click at [587, 257] on input "Yes" at bounding box center [589, 259] width 5 height 5
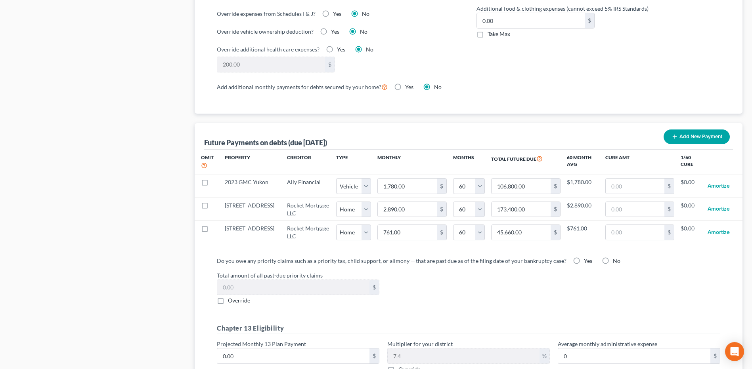
radio input "true"
click at [242, 297] on span "Override" at bounding box center [239, 300] width 22 height 7
click at [236, 297] on input "Override" at bounding box center [233, 299] width 5 height 5
checkbox input "true"
click at [245, 280] on input "0.00" at bounding box center [293, 287] width 152 height 15
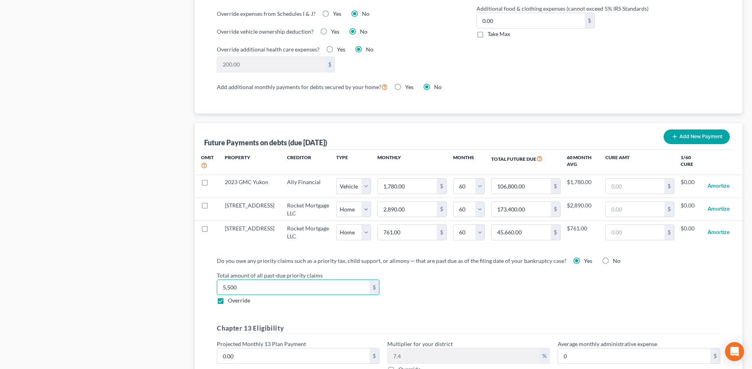
type input "5,500"
click at [458, 295] on div "Total amount of all past-due priority claims 5,500 $ Override" at bounding box center [468, 288] width 511 height 34
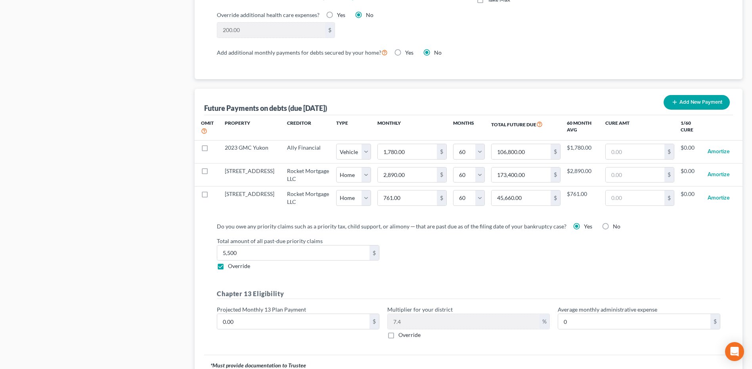
scroll to position [778, 0]
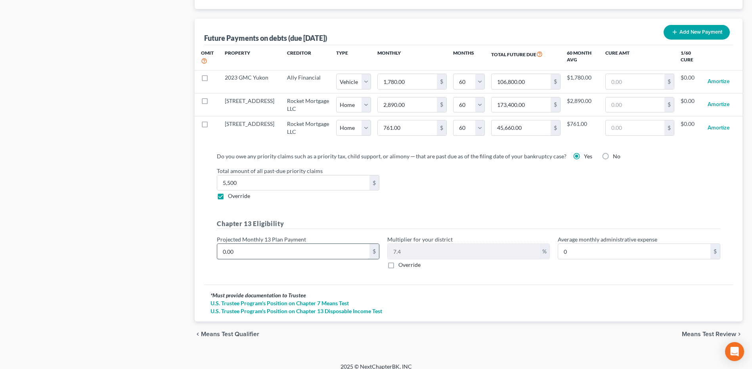
click at [297, 244] on input "0.00" at bounding box center [293, 251] width 152 height 15
type input "1"
type input "0.07"
type input "19"
type input "1.40"
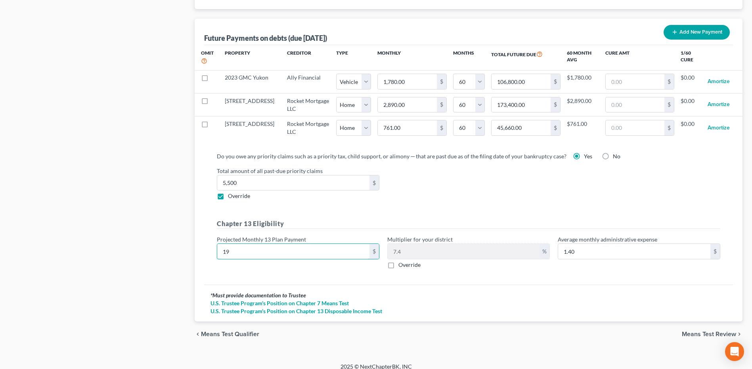
type input "190"
type input "14.06"
type input "1900"
type input "140.60"
type input "1,900"
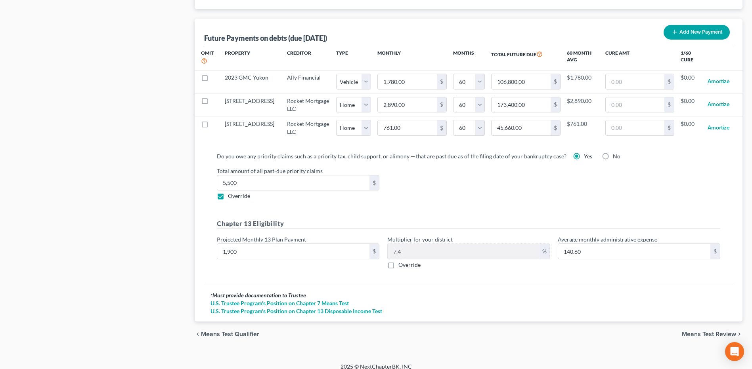
click at [406, 261] on span "Override" at bounding box center [409, 264] width 22 height 7
click at [406, 261] on input "Override" at bounding box center [403, 263] width 5 height 5
checkbox input "true"
click at [409, 244] on input "text" at bounding box center [463, 251] width 152 height 15
type input "133.00"
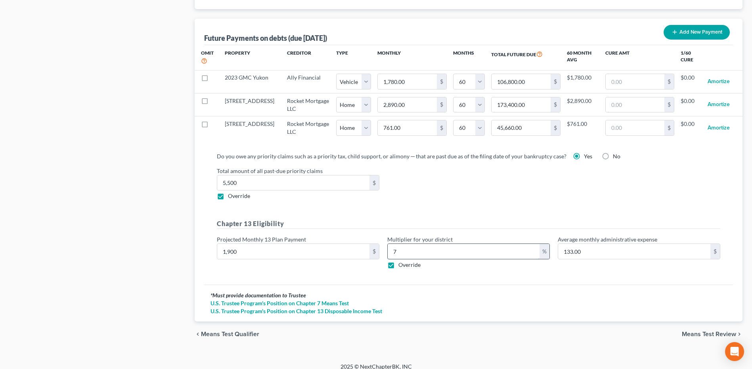
type input "7."
type input "146.30"
type input "7.7"
type input "147.25"
type input "7.75"
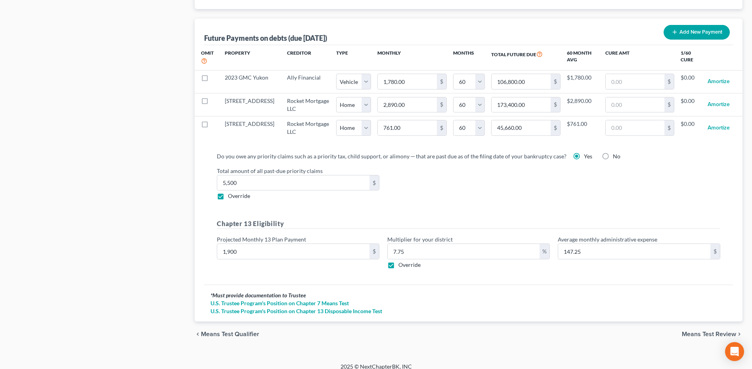
click at [542, 292] on div "* Must provide documentation to Trustee" at bounding box center [468, 296] width 516 height 8
click at [711, 331] on span "Means Test Review" at bounding box center [708, 334] width 54 height 6
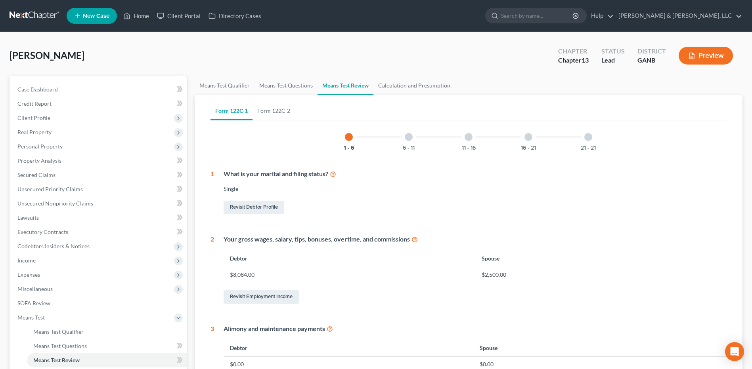
click at [592, 137] on div "21 - 21" at bounding box center [587, 137] width 27 height 27
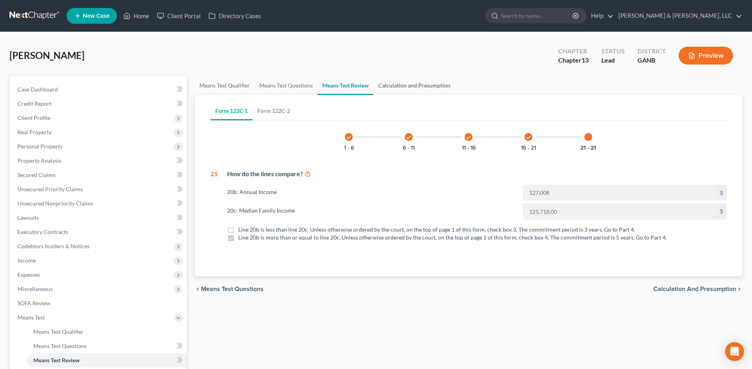
click at [406, 88] on link "Calculation and Presumption" at bounding box center [414, 85] width 82 height 19
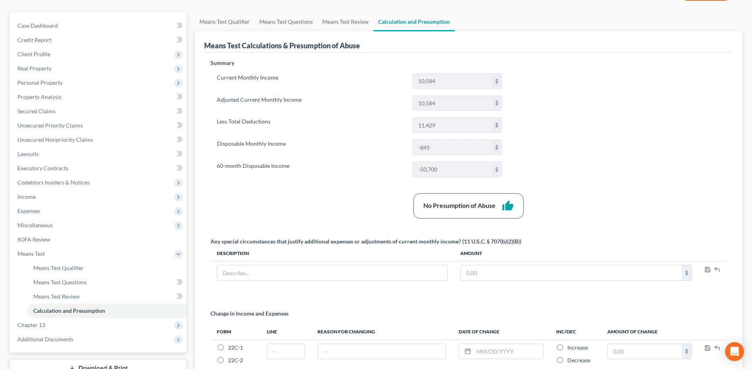
scroll to position [24, 0]
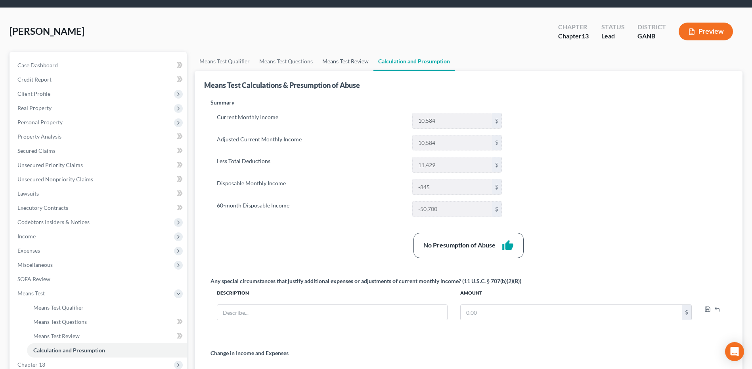
click at [346, 69] on link "Means Test Review" at bounding box center [345, 61] width 56 height 19
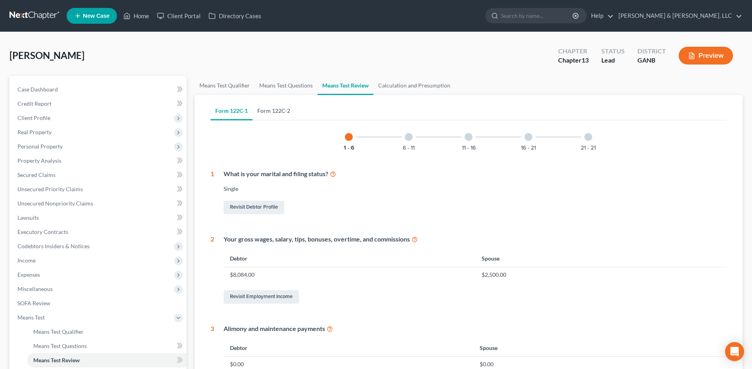
click at [290, 109] on link "Form 122C-2" at bounding box center [273, 110] width 42 height 19
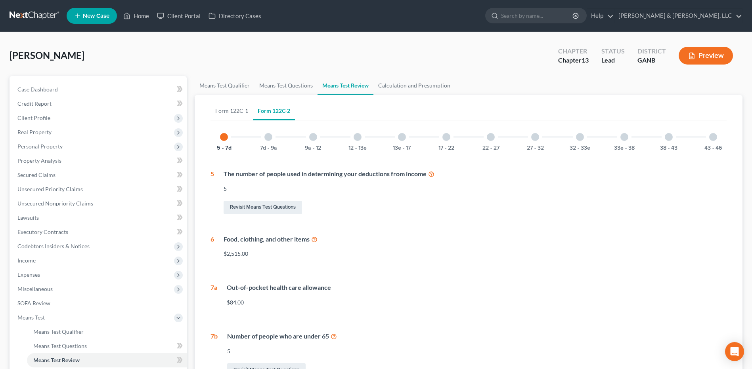
click at [705, 135] on div "43 - 46" at bounding box center [712, 137] width 27 height 27
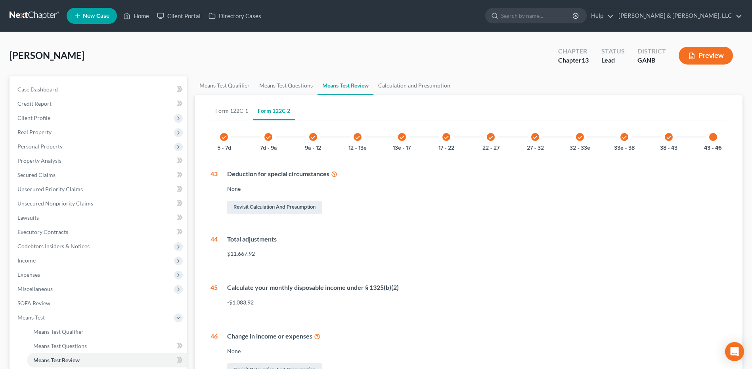
click at [275, 140] on div "check 7d - 9a" at bounding box center [268, 137] width 27 height 27
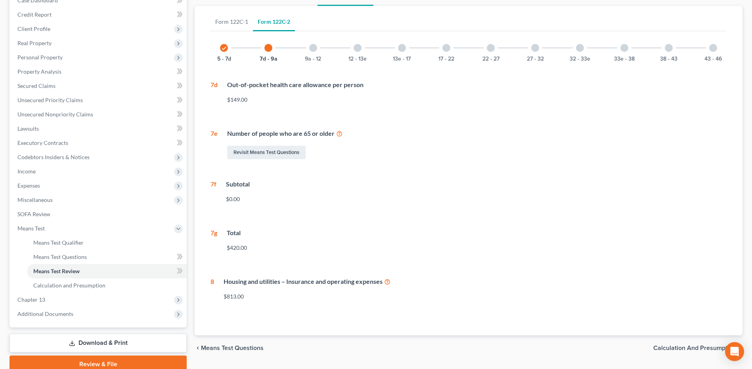
scroll to position [40, 0]
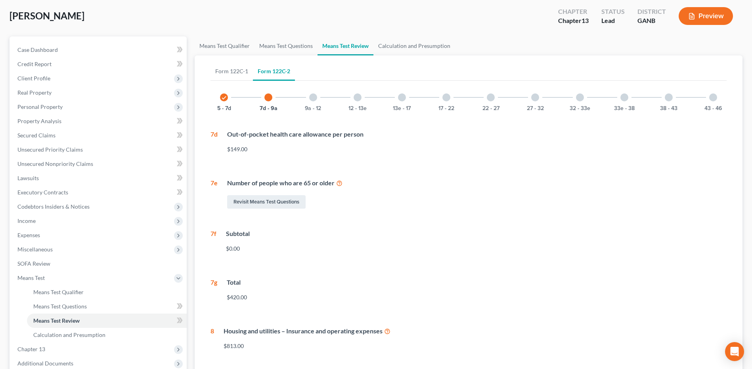
click at [311, 101] on div at bounding box center [313, 97] width 8 height 8
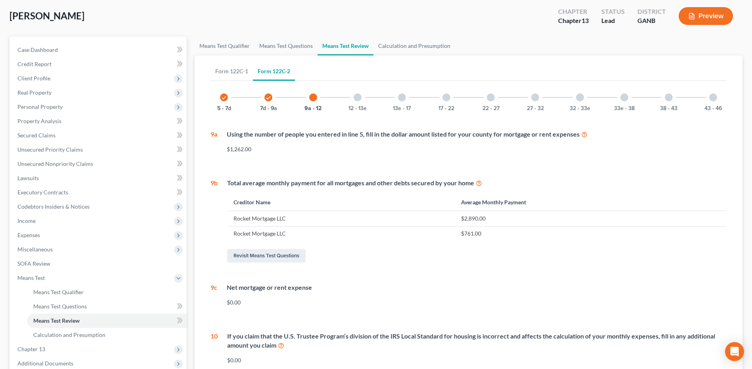
click at [359, 101] on div at bounding box center [357, 97] width 8 height 8
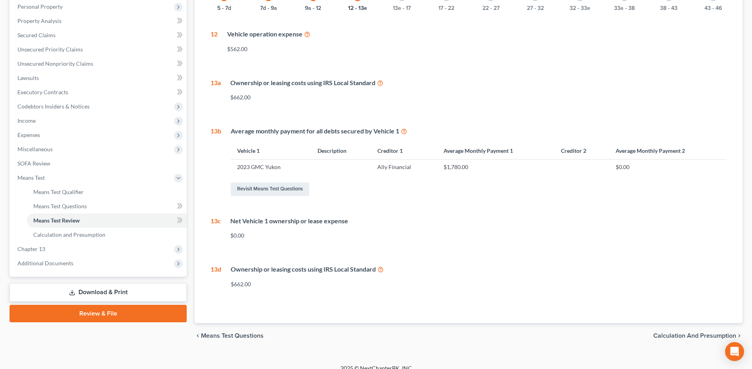
scroll to position [0, 0]
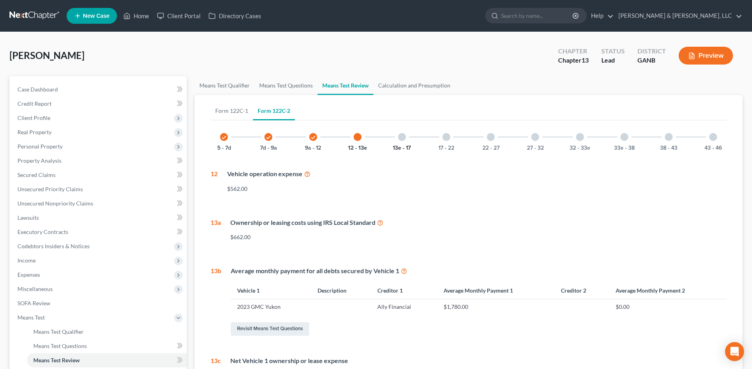
click at [406, 148] on button "13e - 17" at bounding box center [402, 148] width 18 height 6
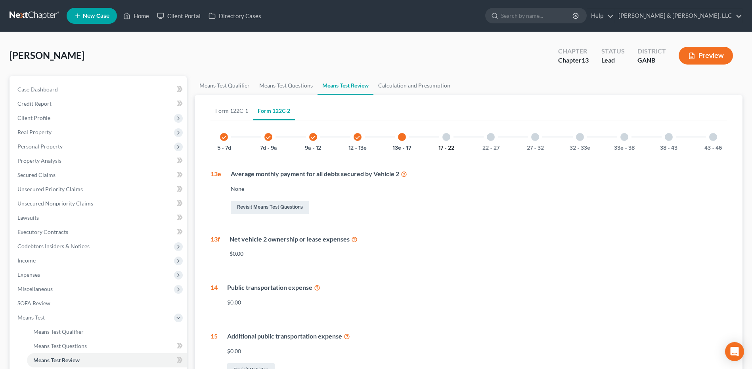
click at [445, 145] on button "17 - 22" at bounding box center [446, 148] width 16 height 6
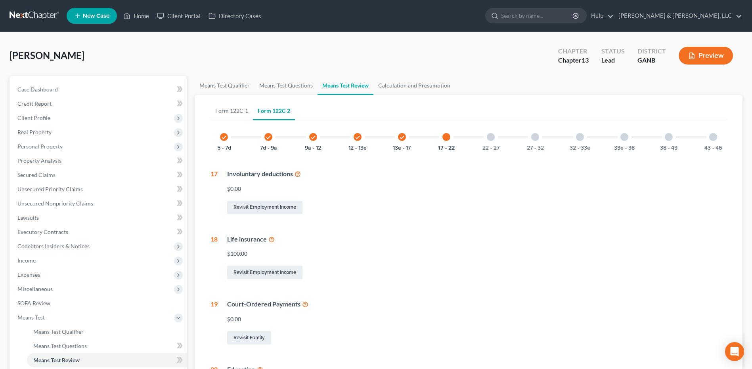
click at [493, 139] on div at bounding box center [490, 137] width 8 height 8
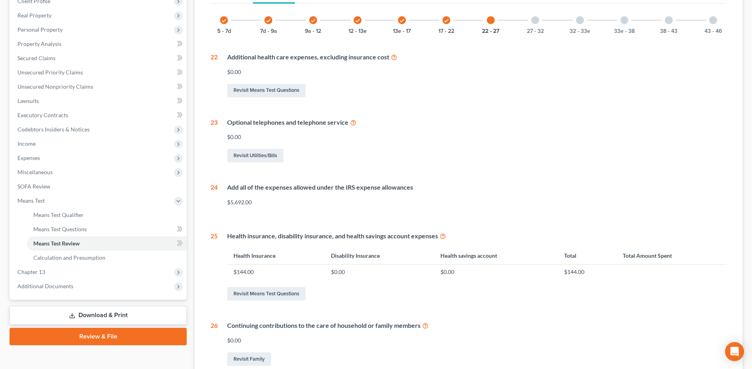
scroll to position [119, 0]
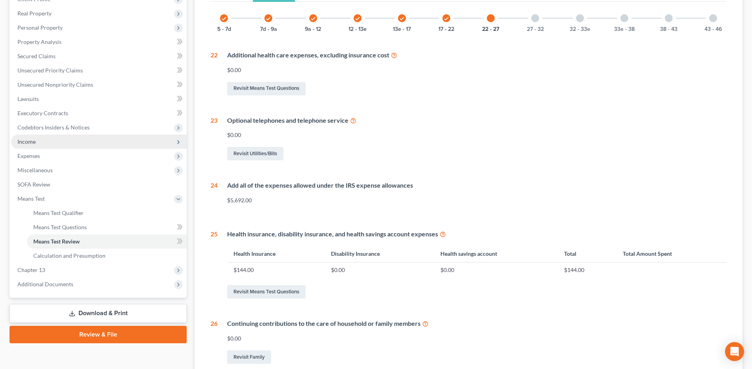
click at [70, 145] on span "Income" at bounding box center [98, 142] width 175 height 14
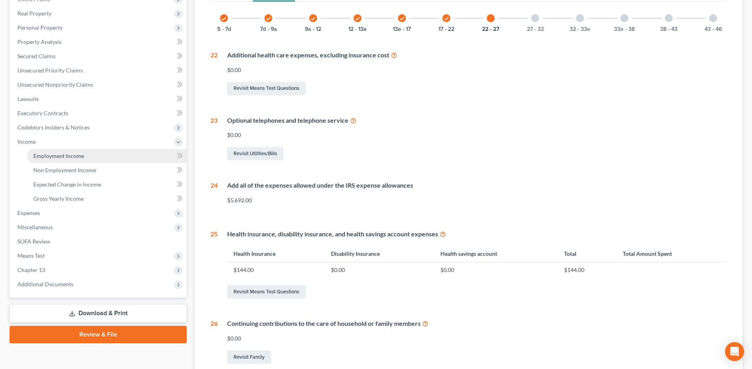
click at [66, 156] on span "Employment Income" at bounding box center [58, 156] width 51 height 7
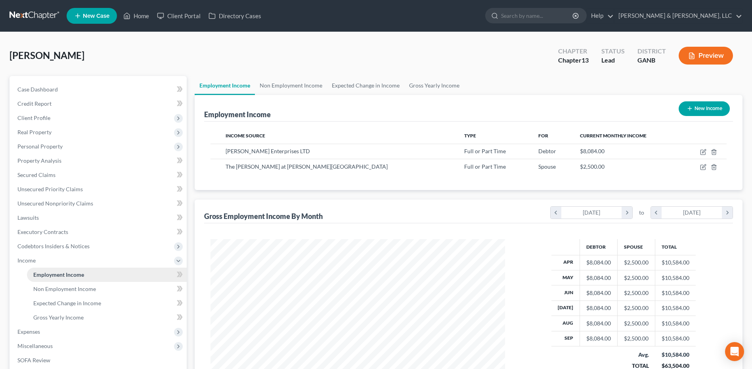
scroll to position [147, 310]
click at [288, 89] on link "Non Employment Income" at bounding box center [291, 85] width 72 height 19
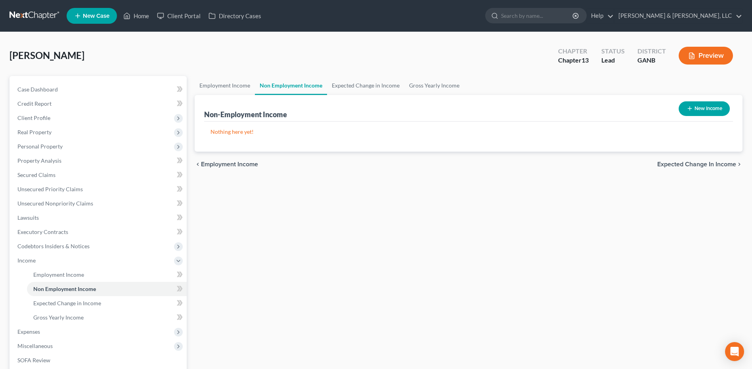
click at [696, 115] on button "New Income" at bounding box center [703, 108] width 51 height 15
select select "0"
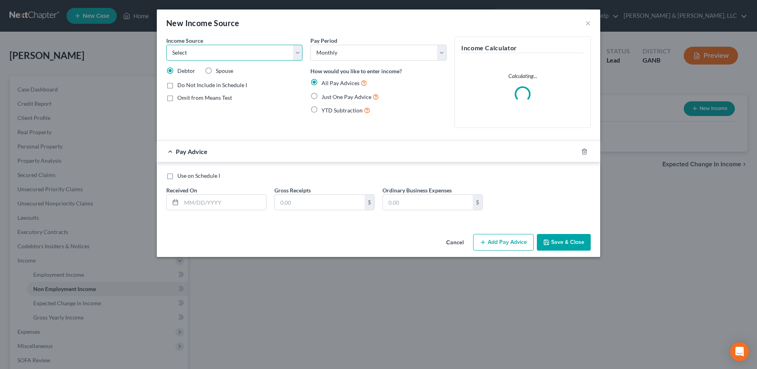
click at [269, 53] on select "Select Unemployment Disability (from employer) Pension Retirement Social Securi…" at bounding box center [234, 53] width 136 height 16
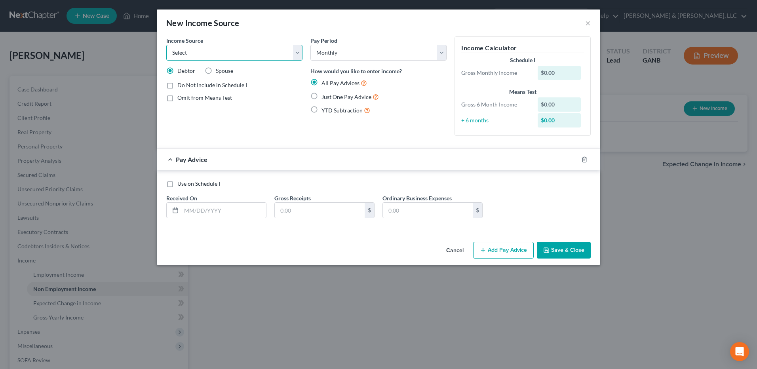
select select "12"
click at [166, 45] on select "Select Unemployment Disability (from employer) Pension Retirement Social Securi…" at bounding box center [234, 53] width 136 height 16
click at [336, 95] on span "Just One Pay Advice" at bounding box center [347, 96] width 50 height 7
click at [330, 95] on input "Just One Pay Advice" at bounding box center [327, 94] width 5 height 5
radio input "true"
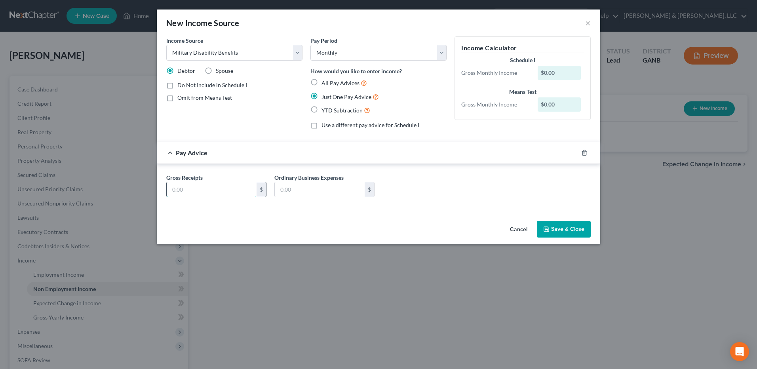
click at [241, 185] on input "text" at bounding box center [212, 189] width 90 height 15
type input "6,050"
click at [214, 97] on span "Omit from Means Test" at bounding box center [204, 97] width 55 height 7
click at [186, 97] on input "Omit from Means Test" at bounding box center [183, 96] width 5 height 5
checkbox input "true"
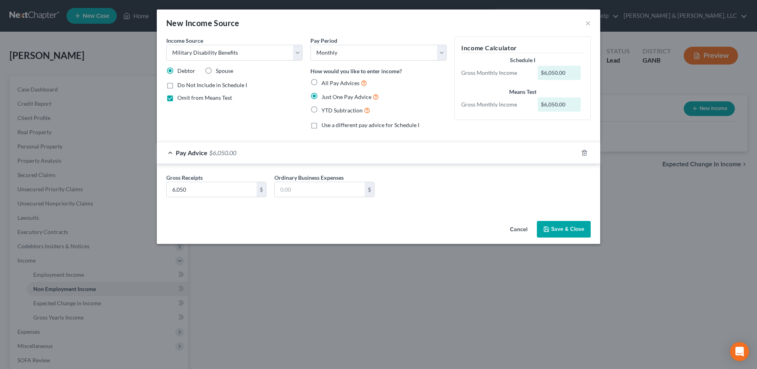
click at [576, 229] on button "Save & Close" at bounding box center [564, 229] width 54 height 17
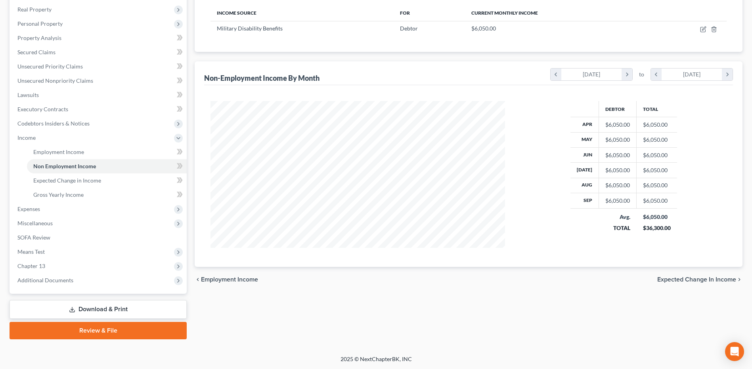
scroll to position [123, 0]
click at [80, 206] on span "Expenses" at bounding box center [98, 209] width 175 height 14
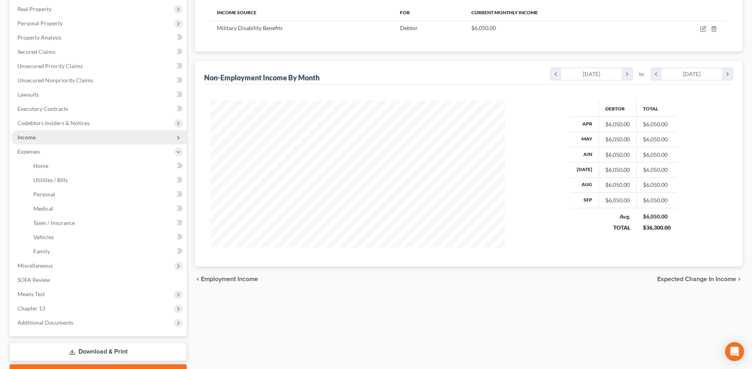
click at [61, 144] on span "Income" at bounding box center [98, 137] width 175 height 14
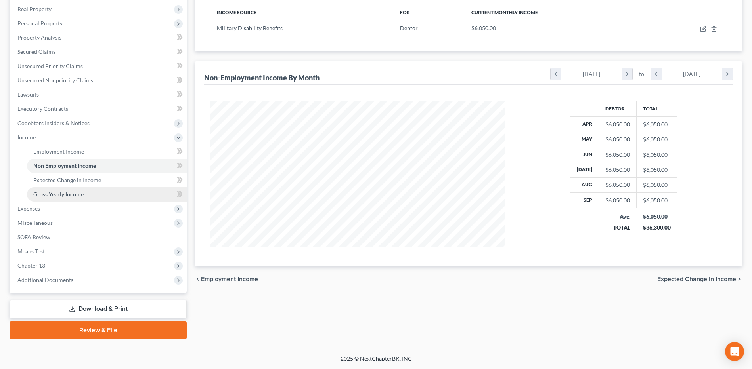
click at [55, 193] on span "Gross Yearly Income" at bounding box center [58, 194] width 50 height 7
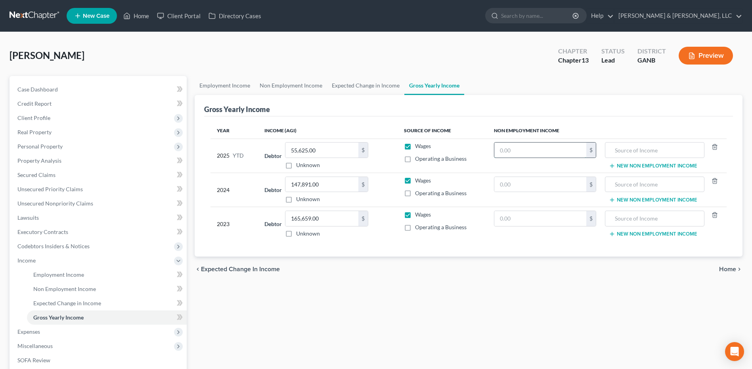
click at [529, 144] on input "text" at bounding box center [540, 150] width 92 height 15
type input "0"
click at [641, 151] on input "text" at bounding box center [654, 150] width 91 height 15
drag, startPoint x: 692, startPoint y: 151, endPoint x: 573, endPoint y: 158, distance: 119.1
click at [574, 158] on tr "2025 YTD Debtor 55,625.00 $ Unknown Balance Undetermined 55,625.00 $ Unknown Wa…" at bounding box center [468, 156] width 516 height 34
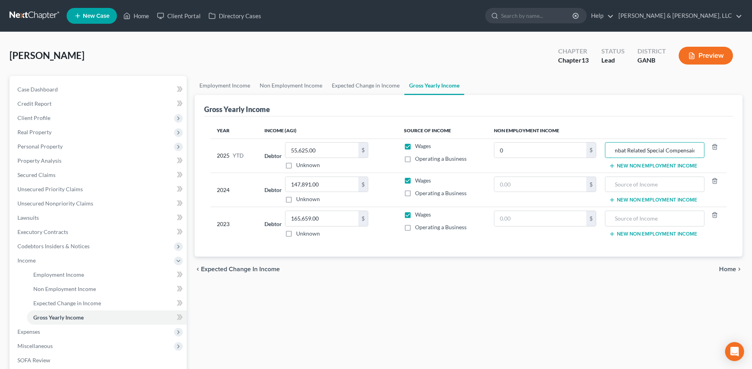
scroll to position [0, 47]
drag, startPoint x: 686, startPoint y: 150, endPoint x: 695, endPoint y: 155, distance: 10.8
type input "VA Benefits & Combat Related Special Compensation"
click at [671, 181] on input "text" at bounding box center [654, 184] width 91 height 15
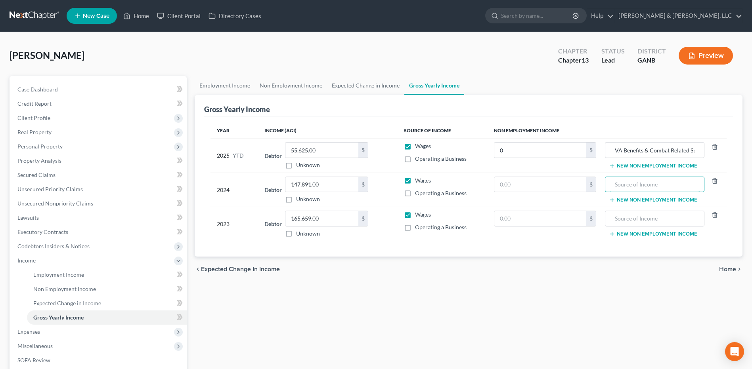
paste input "VA Benefits & Combat Related Special Compensation"
type input "VA Benefits & Combat Related Special Compensation"
click at [669, 223] on input "text" at bounding box center [654, 218] width 91 height 15
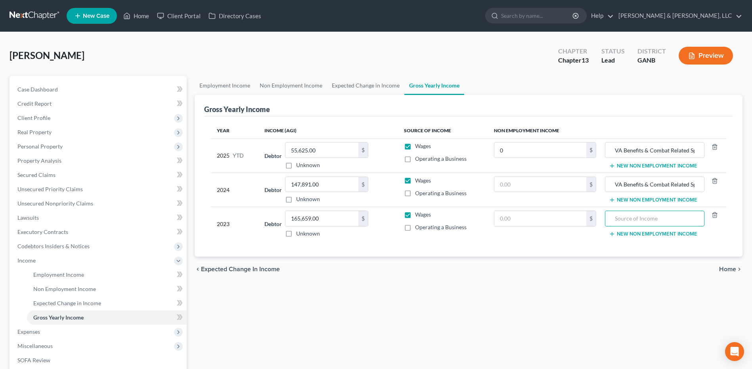
paste input "VA Benefits & Combat Related Special Compensation"
type input "VA Benefits & Combat Related Special Compensation"
click at [575, 316] on div "Employment Income Non Employment Income Expected Change in Income Gross Yearly …" at bounding box center [468, 269] width 555 height 386
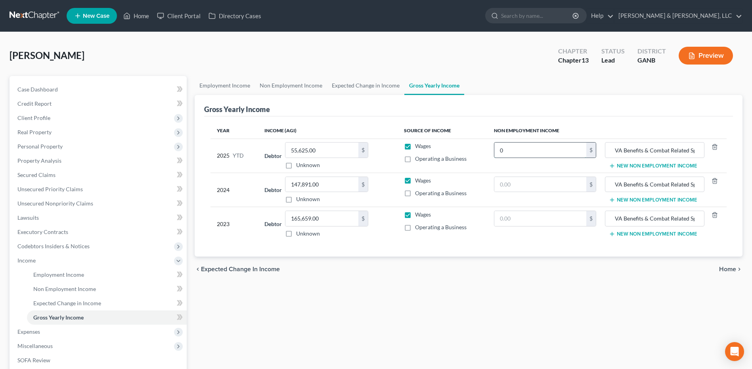
click at [518, 151] on input "0" at bounding box center [540, 150] width 92 height 15
type input "60,500"
click at [535, 184] on input "text" at bounding box center [540, 184] width 92 height 15
type input "72,600"
click at [535, 221] on input "text" at bounding box center [540, 218] width 92 height 15
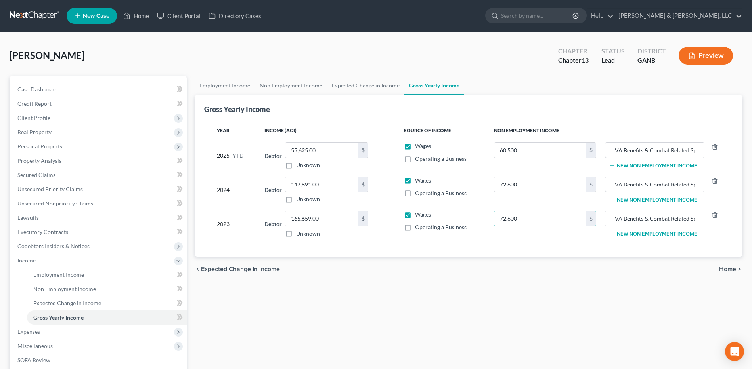
type input "72,600"
click at [522, 290] on div "Employment Income Non Employment Income Expected Change in Income Gross Yearly …" at bounding box center [468, 269] width 555 height 386
click at [729, 271] on span "Home" at bounding box center [727, 269] width 17 height 6
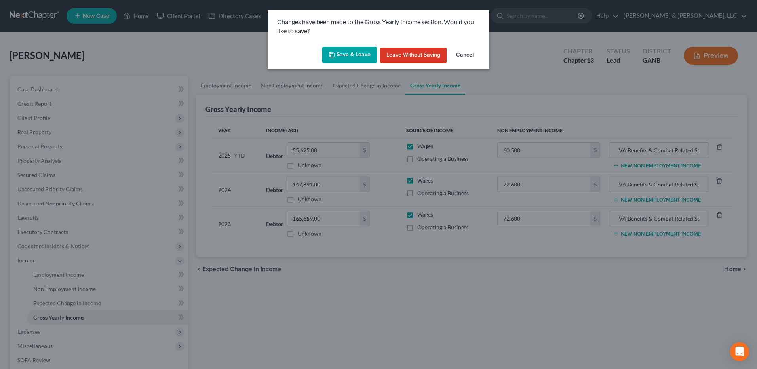
click at [365, 60] on button "Save & Leave" at bounding box center [349, 55] width 55 height 17
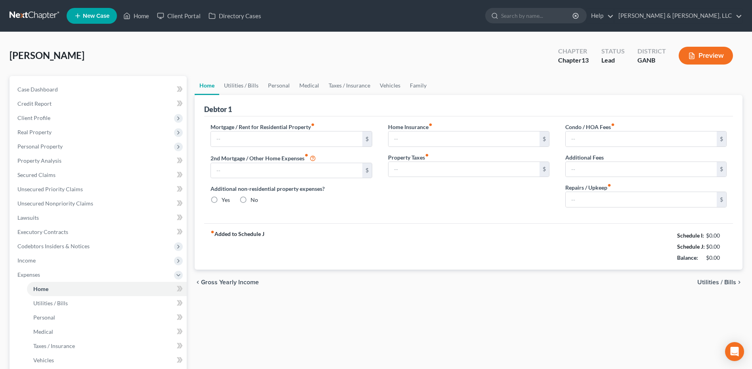
type input "2,890.00"
type input "761.00"
radio input "true"
type input "0.00"
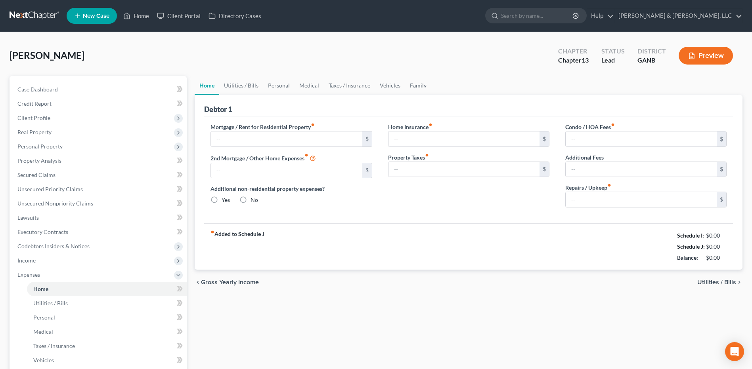
type input "0.00"
click at [718, 57] on button "Preview" at bounding box center [705, 56] width 54 height 18
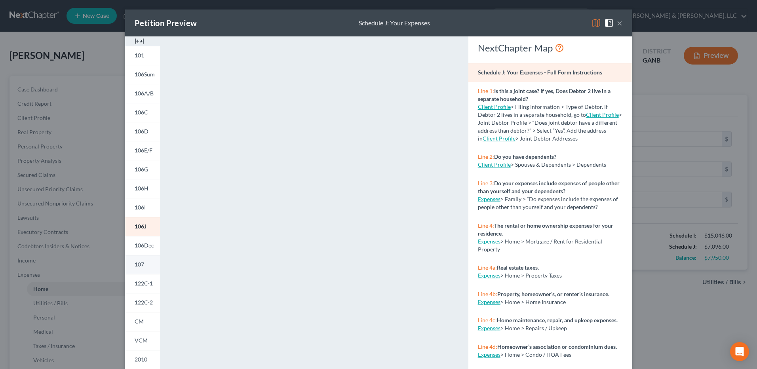
click at [144, 259] on link "107" at bounding box center [142, 264] width 35 height 19
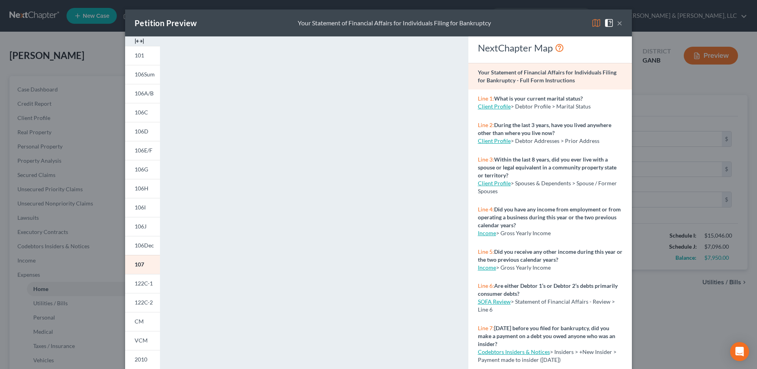
click at [618, 21] on button "×" at bounding box center [620, 23] width 6 height 10
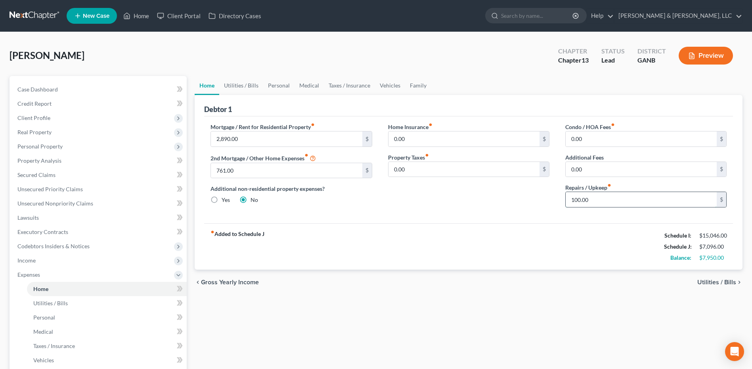
click at [617, 202] on input "100.00" at bounding box center [640, 199] width 151 height 15
type input "200"
drag, startPoint x: 525, startPoint y: 290, endPoint x: 524, endPoint y: 294, distance: 4.3
click at [525, 290] on div "chevron_left Gross Yearly Income Utilities / Bills chevron_right" at bounding box center [468, 282] width 547 height 25
click at [524, 295] on div "chevron_left Gross Yearly Income Utilities / Bills chevron_right" at bounding box center [468, 282] width 547 height 25
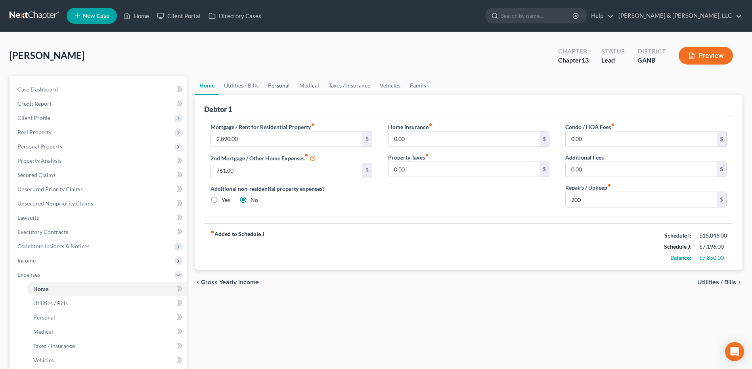
click at [275, 87] on link "Personal" at bounding box center [278, 85] width 31 height 19
type input "2,890.00"
type input "761.00"
radio input "true"
type input "0.00"
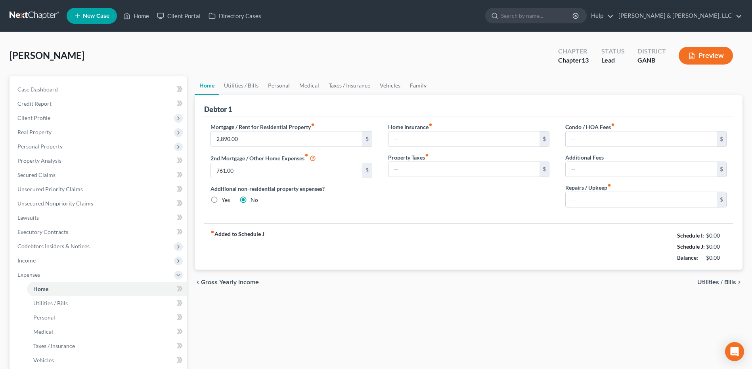
type input "0.00"
click at [611, 202] on input "100.00" at bounding box center [640, 199] width 151 height 15
click at [529, 292] on div "chevron_left Gross Yearly Income Utilities / Bills chevron_right" at bounding box center [468, 282] width 547 height 25
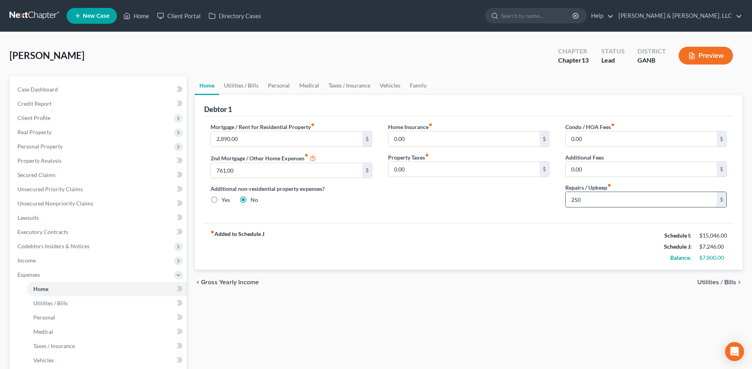
click at [585, 199] on input "250" at bounding box center [640, 199] width 151 height 15
type input "300"
click at [496, 289] on div "chevron_left Gross Yearly Income Utilities / Bills chevron_right" at bounding box center [468, 282] width 547 height 25
click at [240, 86] on link "Utilities / Bills" at bounding box center [241, 85] width 44 height 19
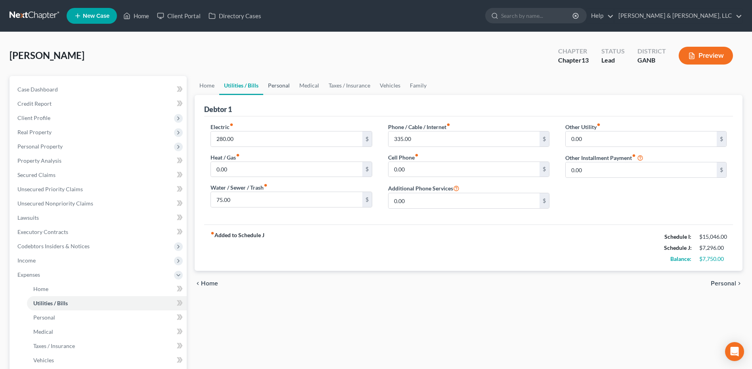
click at [286, 86] on link "Personal" at bounding box center [278, 85] width 31 height 19
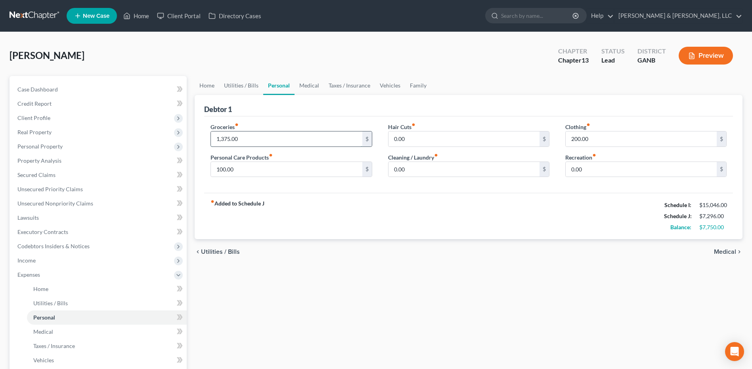
click at [260, 139] on input "1,375.00" at bounding box center [286, 139] width 151 height 15
type input "2,500"
click at [607, 142] on input "200.00" at bounding box center [640, 139] width 151 height 15
type input "300"
click at [306, 175] on input "100.00" at bounding box center [286, 169] width 151 height 15
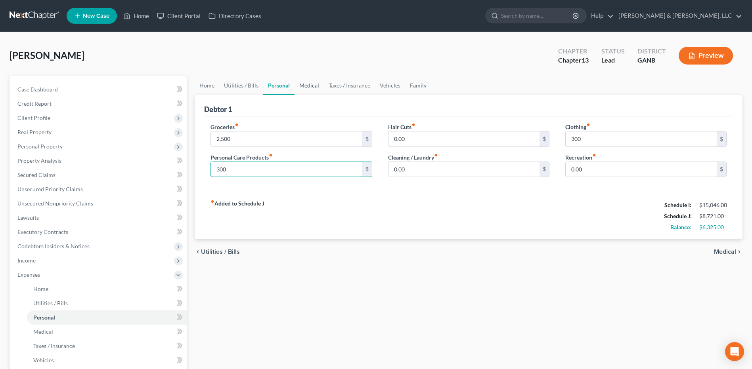
type input "300"
click at [311, 82] on link "Medical" at bounding box center [308, 85] width 29 height 19
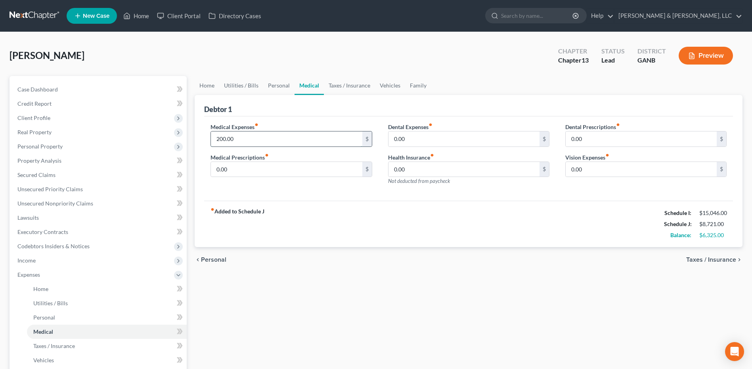
click at [263, 144] on input "200.00" at bounding box center [286, 139] width 151 height 15
type input "420"
click at [388, 259] on div "chevron_left Personal Taxes / Insurance chevron_right" at bounding box center [468, 259] width 547 height 25
click at [345, 85] on link "Taxes / Insurance" at bounding box center [349, 85] width 51 height 19
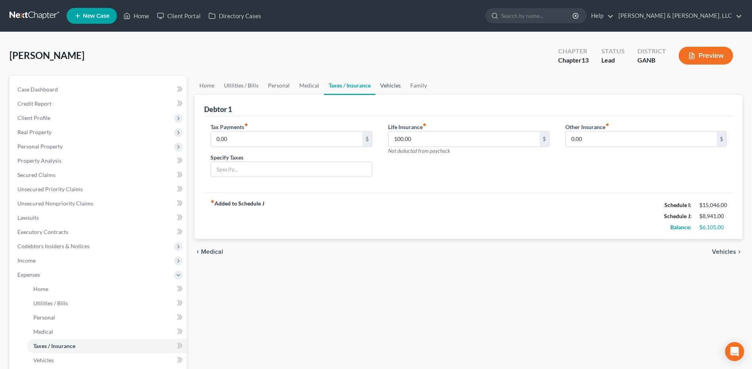
click at [393, 84] on link "Vehicles" at bounding box center [390, 85] width 30 height 19
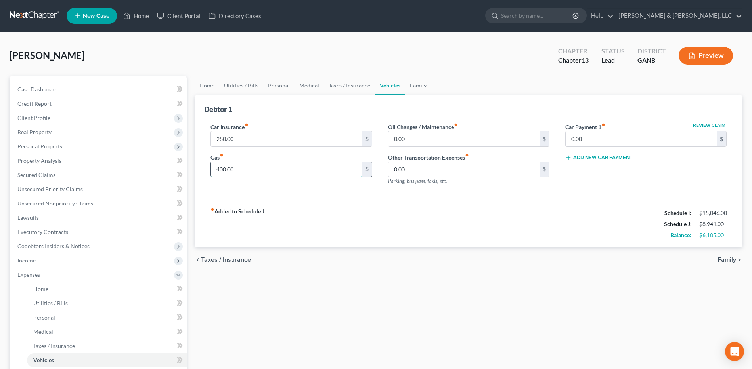
click at [260, 171] on input "400.00" at bounding box center [286, 169] width 151 height 15
type input "800"
click at [428, 295] on div "Home Utilities / Bills Personal Medical Taxes / Insurance Vehicles Family Debto…" at bounding box center [468, 290] width 555 height 429
click at [420, 89] on link "Family" at bounding box center [418, 85] width 26 height 19
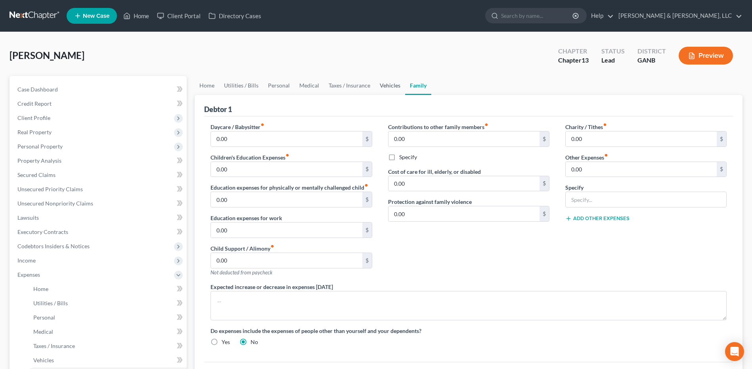
click at [389, 89] on link "Vehicles" at bounding box center [390, 85] width 30 height 19
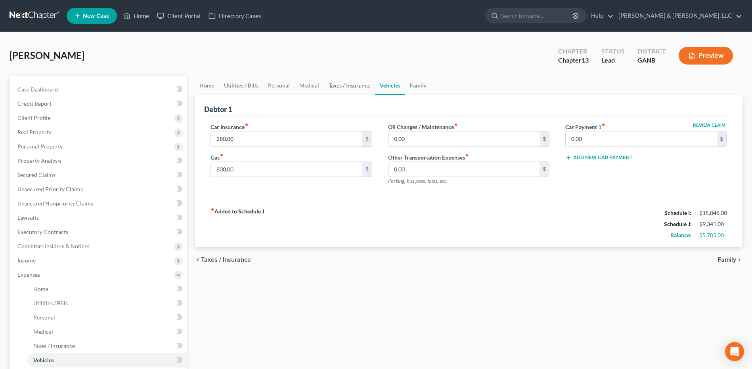
click at [343, 88] on link "Taxes / Insurance" at bounding box center [349, 85] width 51 height 19
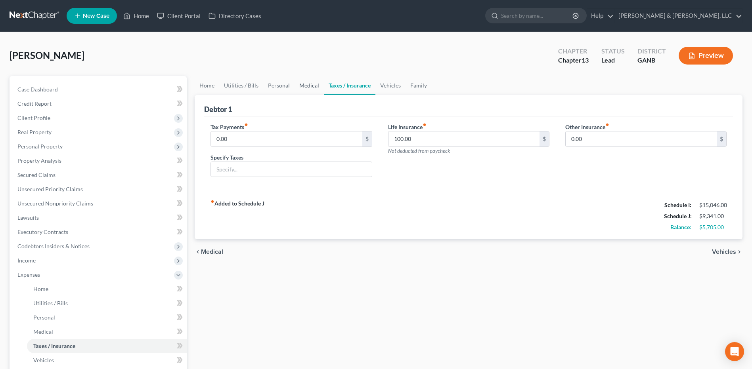
click at [307, 84] on link "Medical" at bounding box center [308, 85] width 29 height 19
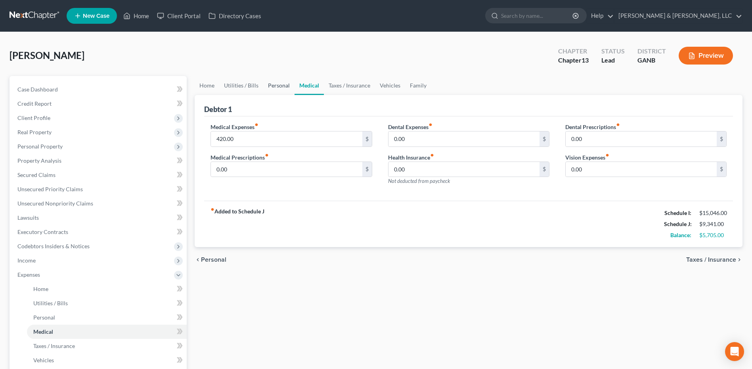
click at [277, 84] on link "Personal" at bounding box center [278, 85] width 31 height 19
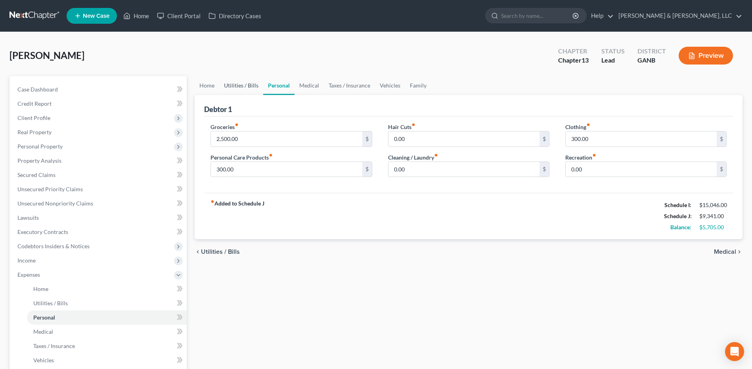
click at [252, 89] on link "Utilities / Bills" at bounding box center [241, 85] width 44 height 19
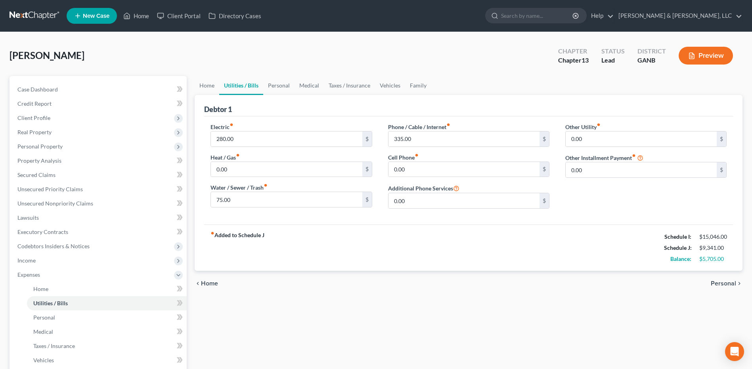
click at [214, 95] on div "Debtor 1" at bounding box center [468, 105] width 528 height 21
click at [212, 87] on link "Home" at bounding box center [207, 85] width 25 height 19
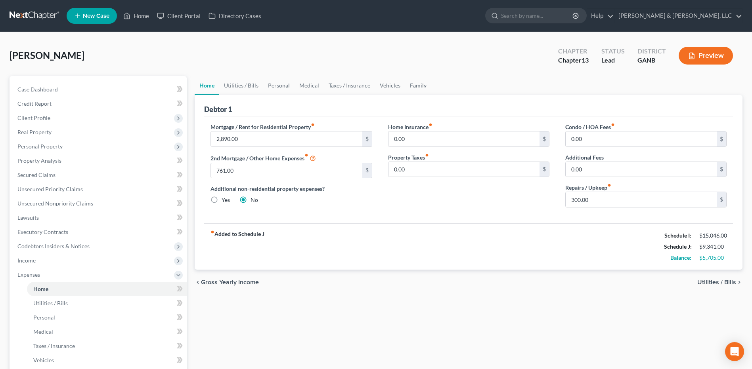
click at [411, 272] on div "chevron_left Gross Yearly Income Utilities / Bills chevron_right" at bounding box center [468, 282] width 547 height 25
click at [116, 261] on span "Income" at bounding box center [98, 261] width 175 height 14
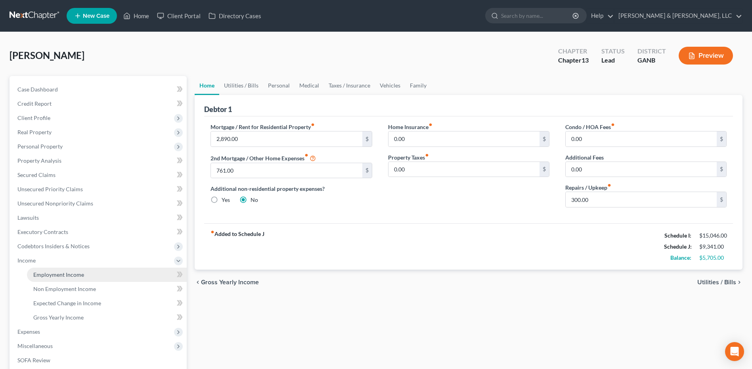
click at [91, 279] on link "Employment Income" at bounding box center [107, 275] width 160 height 14
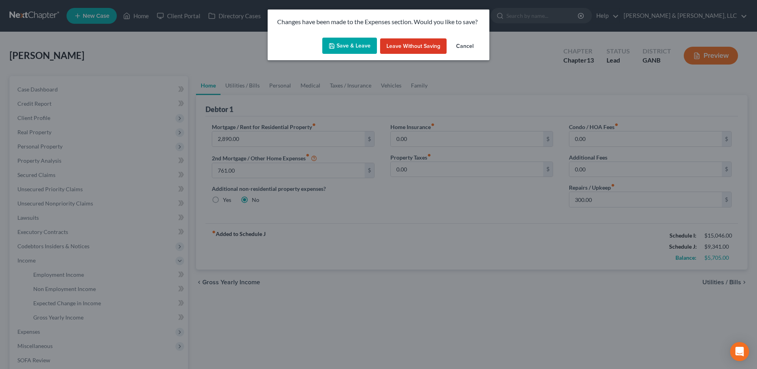
click at [347, 44] on button "Save & Leave" at bounding box center [349, 46] width 55 height 17
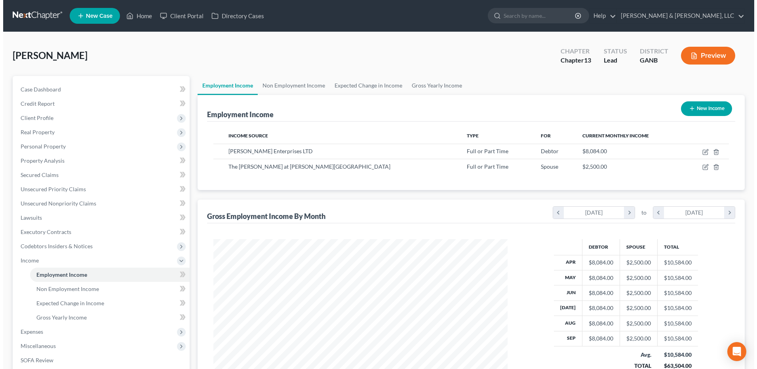
scroll to position [147, 310]
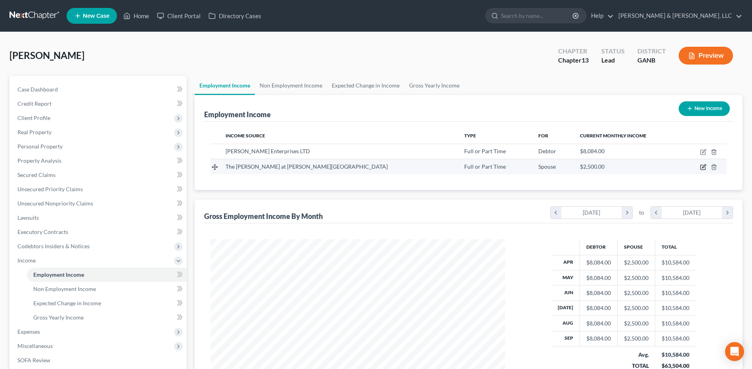
click at [703, 168] on icon "button" at bounding box center [703, 167] width 6 height 6
select select "0"
select select "10"
select select "0"
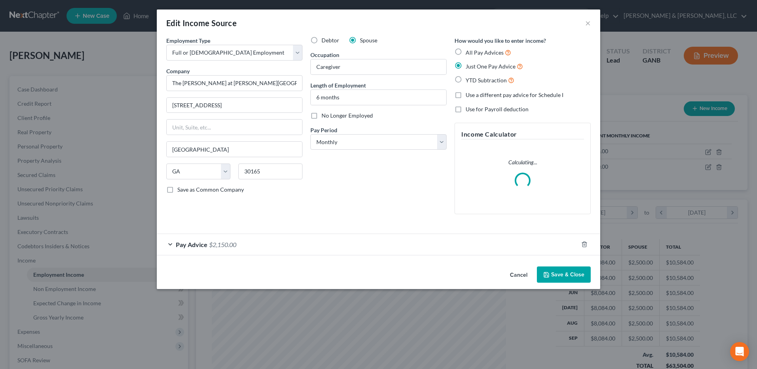
scroll to position [148, 313]
click at [225, 250] on div "Pay Advice $2,150.00" at bounding box center [368, 244] width 422 height 21
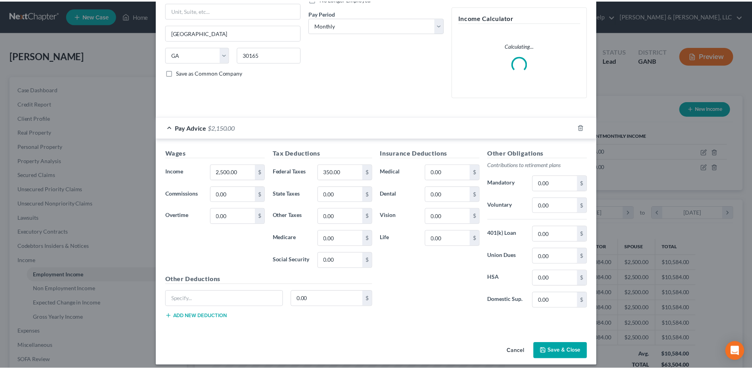
scroll to position [119, 0]
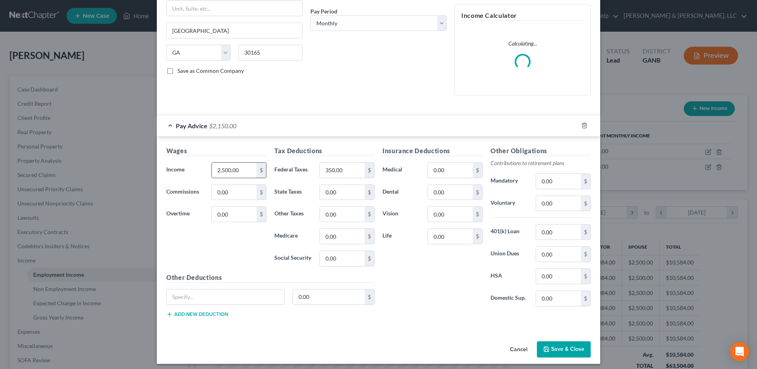
click at [247, 171] on input "2,500.00" at bounding box center [234, 170] width 45 height 15
type input "2,000"
click at [572, 349] on button "Save & Close" at bounding box center [564, 349] width 54 height 17
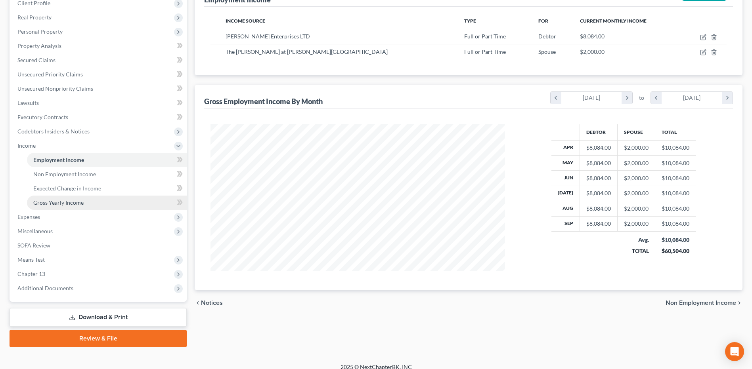
scroll to position [123, 0]
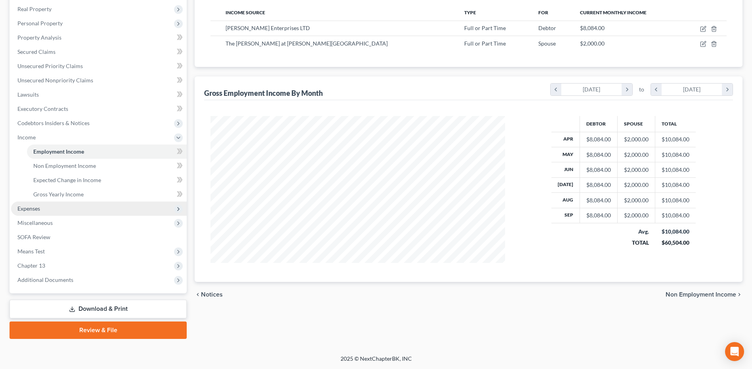
click at [68, 211] on span "Expenses" at bounding box center [98, 209] width 175 height 14
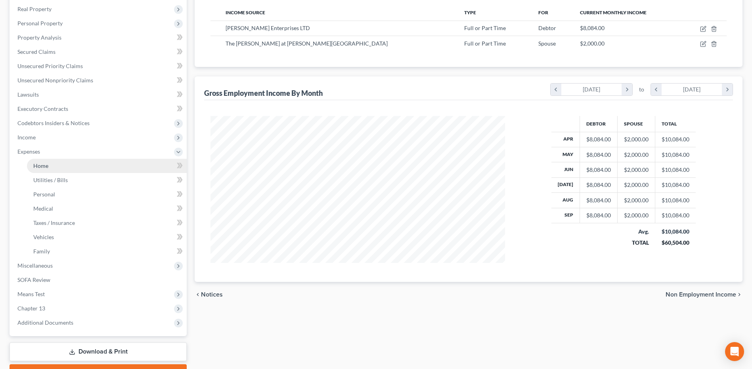
click at [69, 168] on link "Home" at bounding box center [107, 166] width 160 height 14
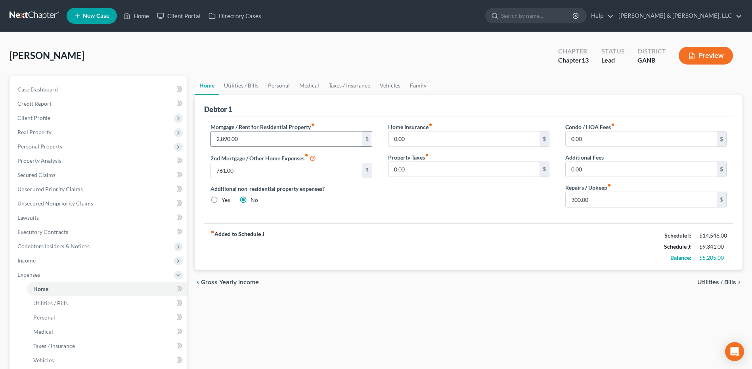
click at [256, 142] on input "2,890.00" at bounding box center [286, 139] width 151 height 15
type input "2,895"
click at [490, 266] on div "fiber_manual_record Added to Schedule J Schedule I: $14,546.00 Schedule J: $9,3…" at bounding box center [468, 246] width 528 height 46
click at [411, 280] on div "chevron_left Gross Yearly Income Utilities / Bills chevron_right" at bounding box center [468, 282] width 547 height 25
click at [250, 86] on link "Utilities / Bills" at bounding box center [241, 85] width 44 height 19
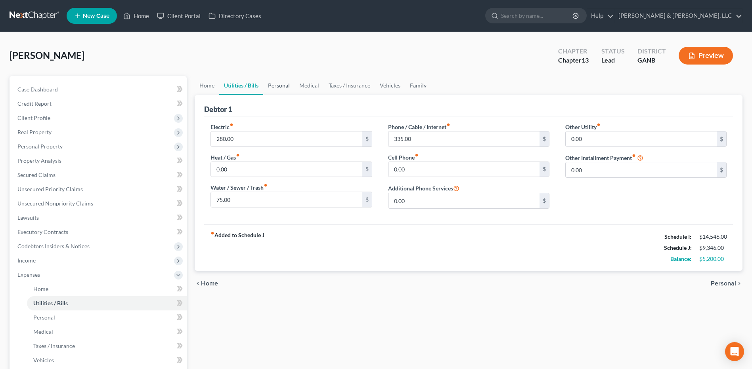
click at [278, 83] on link "Personal" at bounding box center [278, 85] width 31 height 19
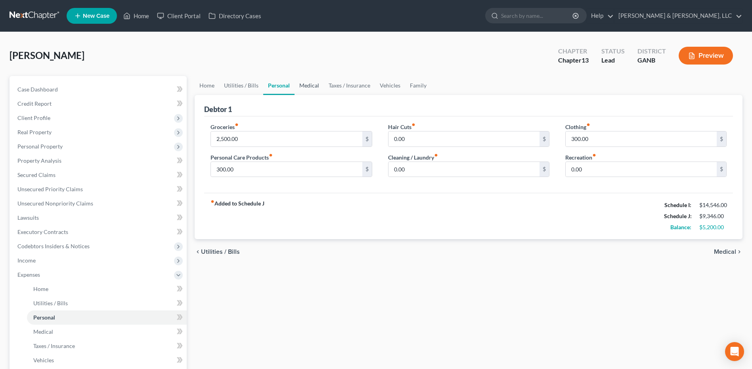
click at [309, 84] on link "Medical" at bounding box center [308, 85] width 29 height 19
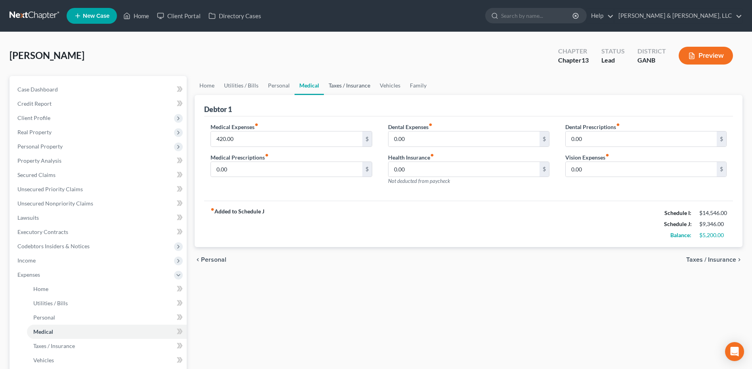
click at [360, 86] on link "Taxes / Insurance" at bounding box center [349, 85] width 51 height 19
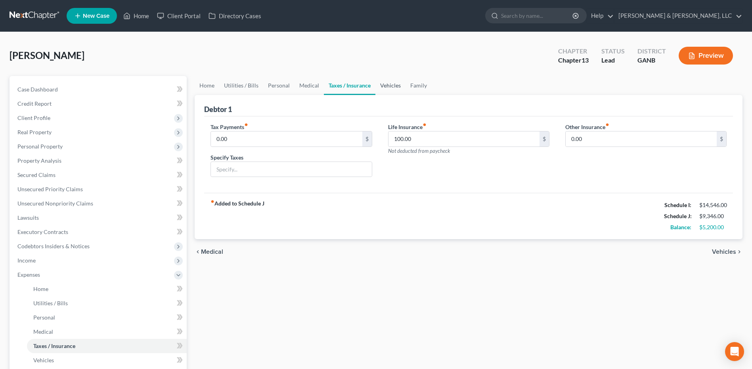
click at [391, 86] on link "Vehicles" at bounding box center [390, 85] width 30 height 19
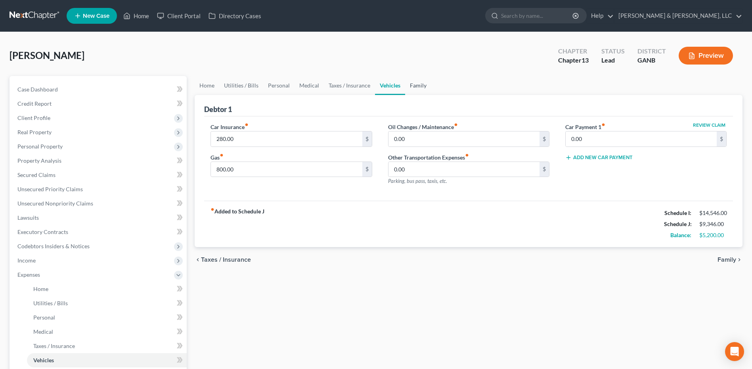
click at [422, 86] on link "Family" at bounding box center [418, 85] width 26 height 19
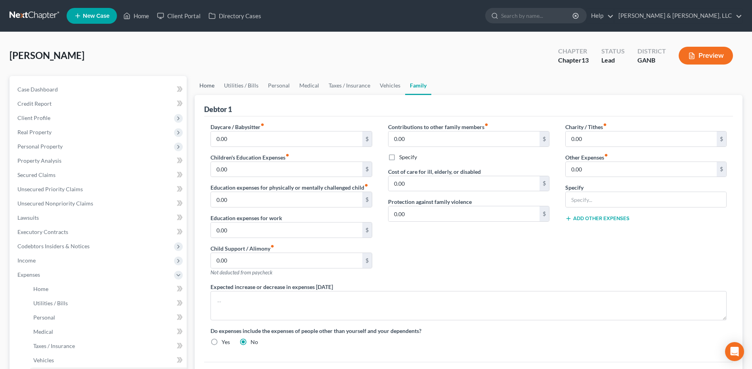
click at [214, 88] on link "Home" at bounding box center [207, 85] width 25 height 19
